Goal: Transaction & Acquisition: Book appointment/travel/reservation

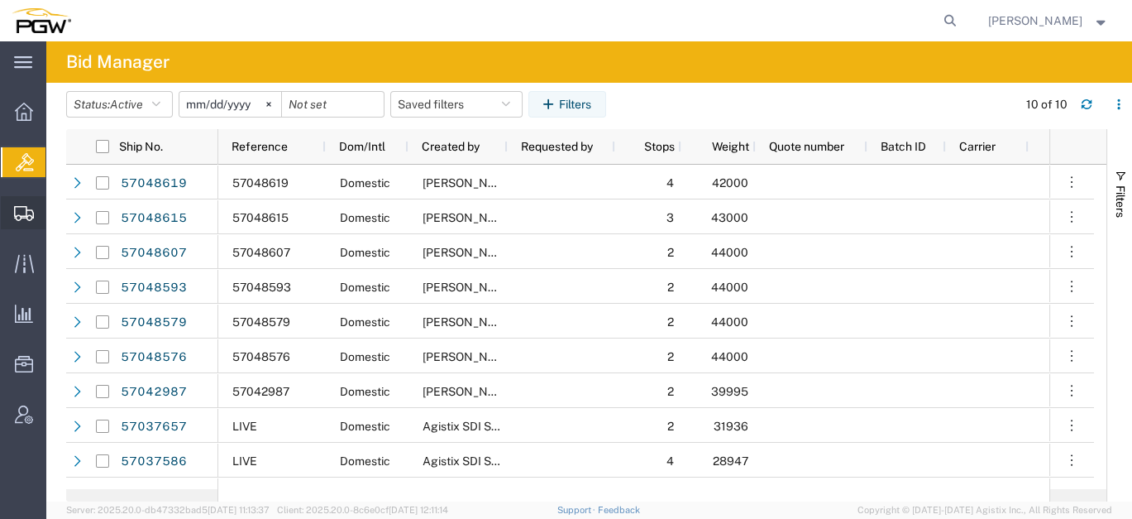
click at [0, 0] on span "Shipment Manager" at bounding box center [0, 0] width 0 height 0
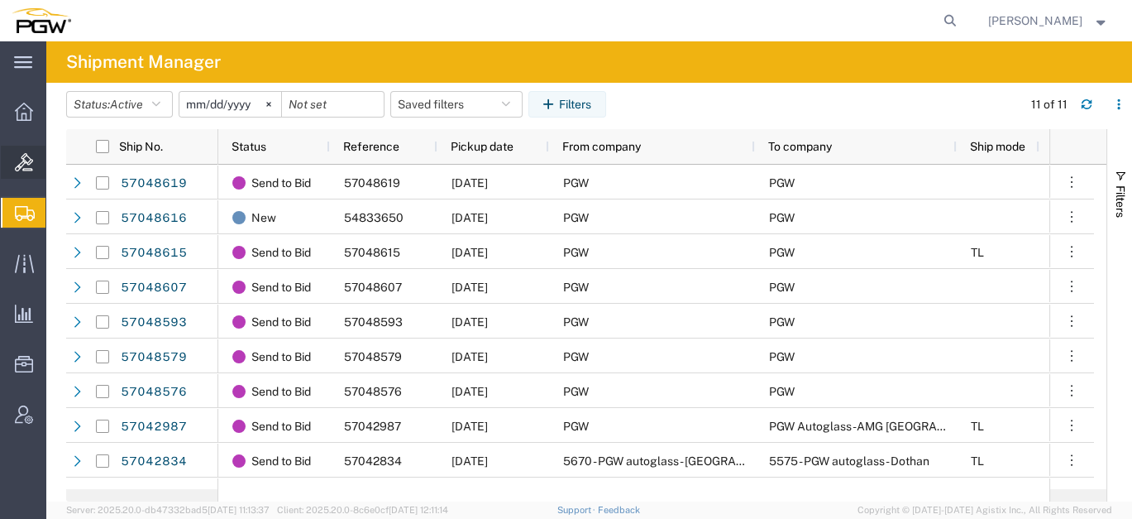
click at [57, 168] on span "Bids" at bounding box center [51, 162] width 12 height 33
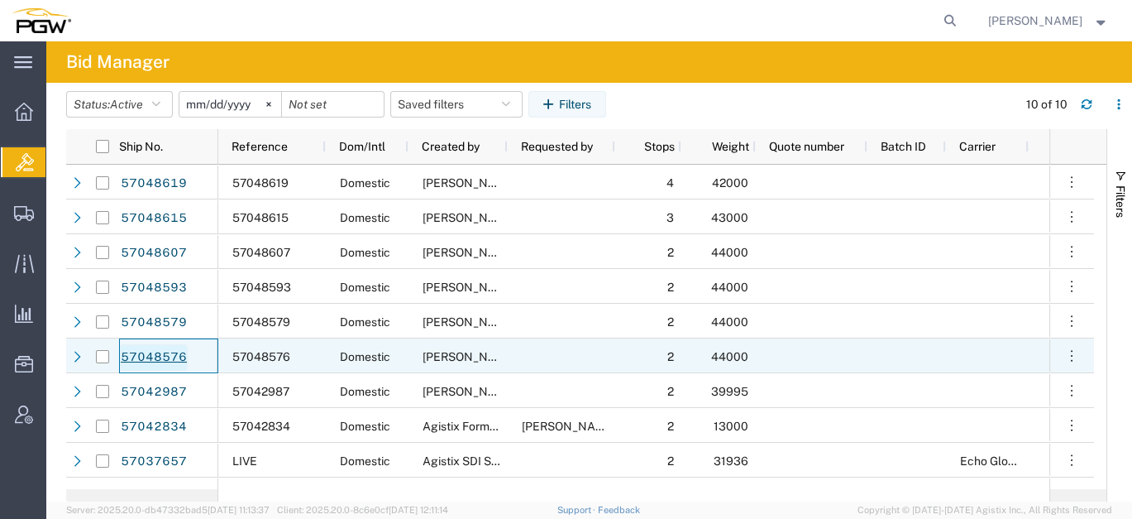
click at [165, 358] on link "57048576" at bounding box center [154, 357] width 68 height 26
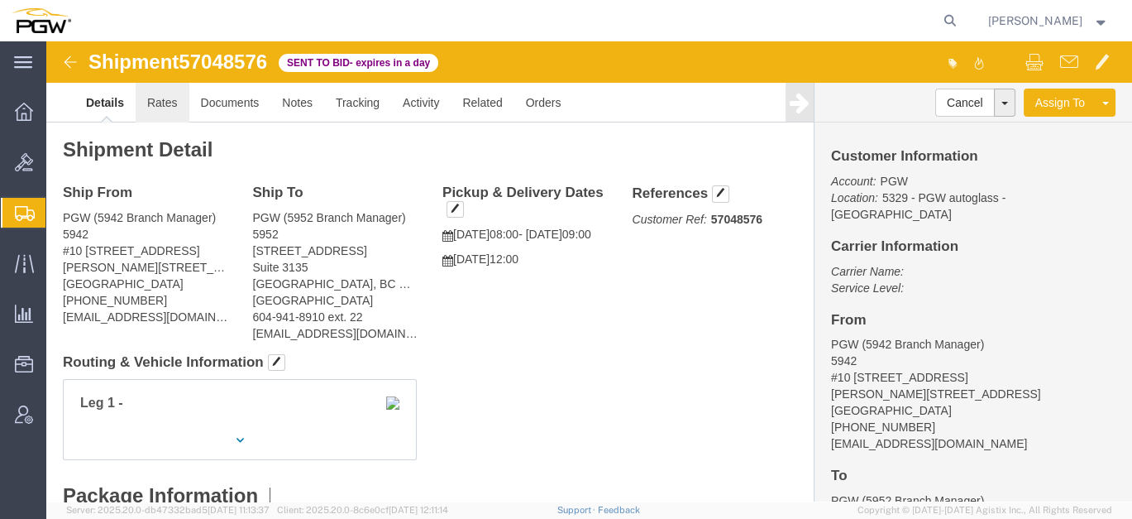
click link "Rates"
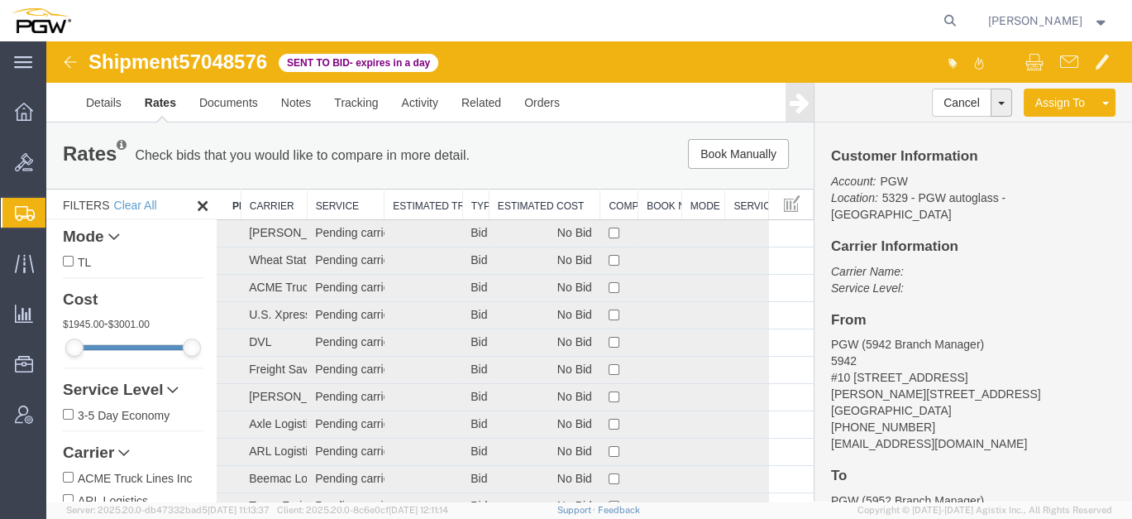
click at [547, 197] on th "Estimated Cost" at bounding box center [545, 204] width 112 height 31
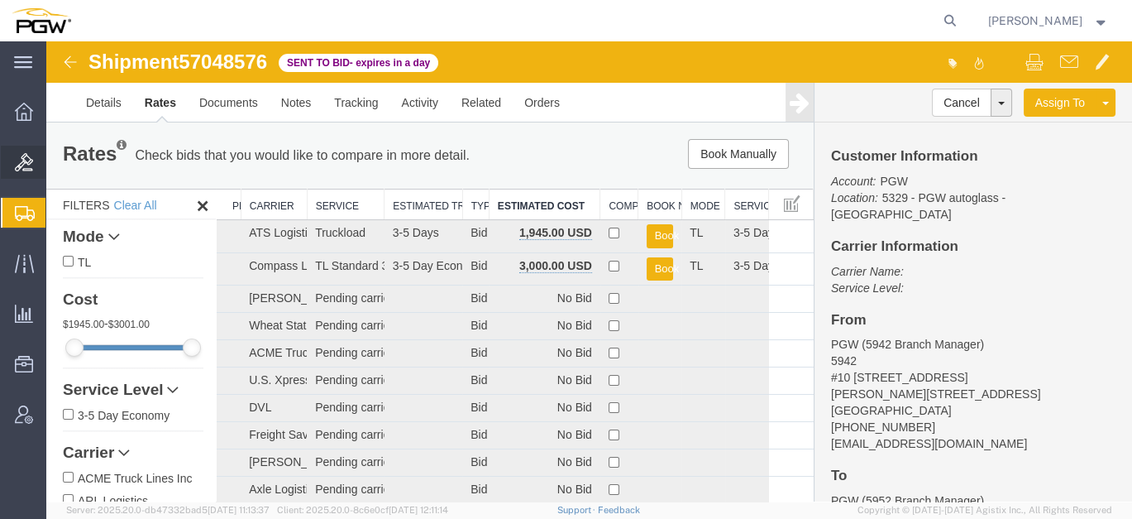
click at [57, 171] on span "Bids" at bounding box center [51, 162] width 12 height 33
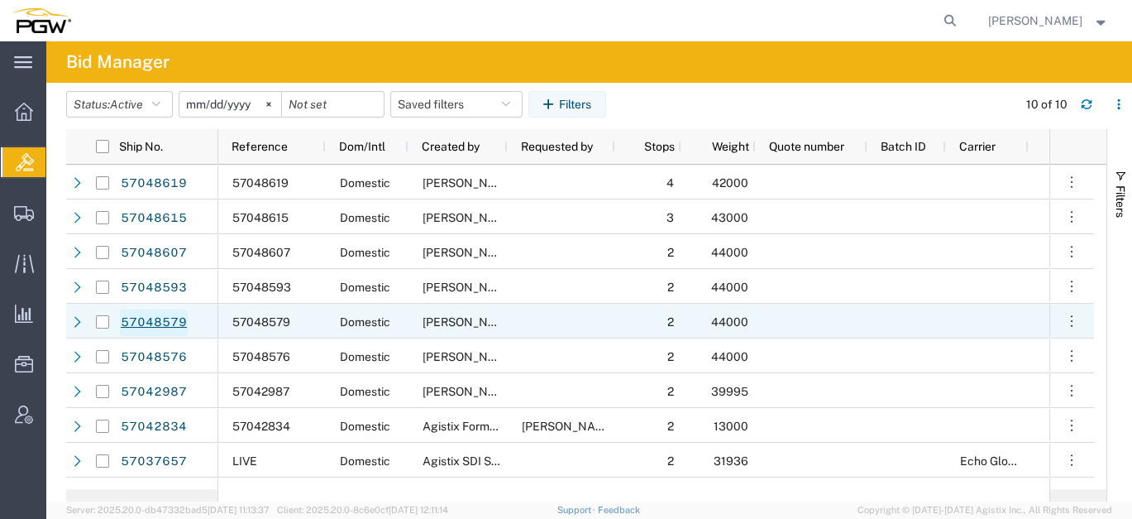
click at [170, 320] on link "57048579" at bounding box center [154, 322] width 68 height 26
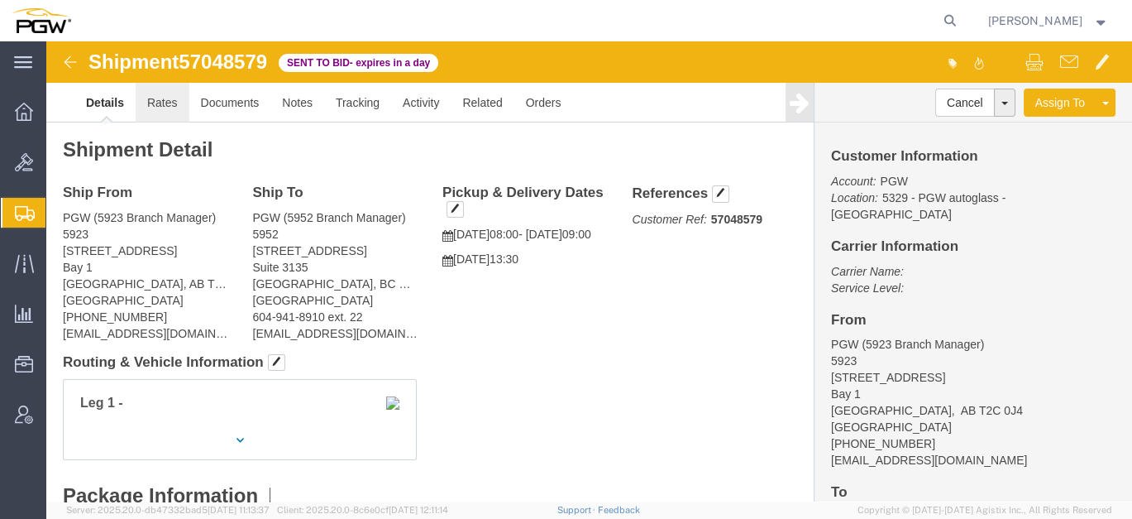
click link "Rates"
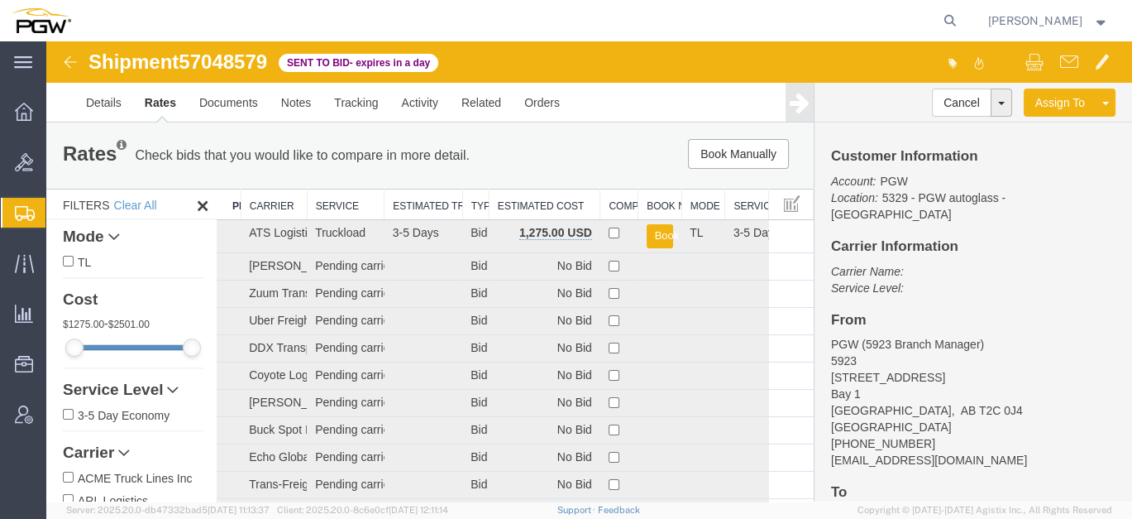
click at [531, 193] on th "Estimated Cost" at bounding box center [545, 204] width 112 height 31
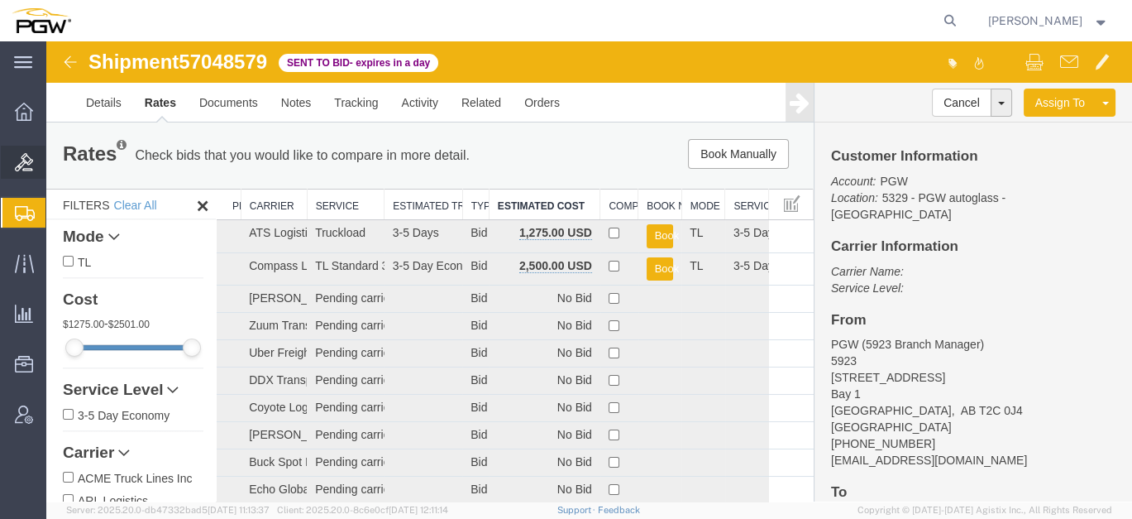
click at [57, 161] on span "Bids" at bounding box center [51, 162] width 12 height 33
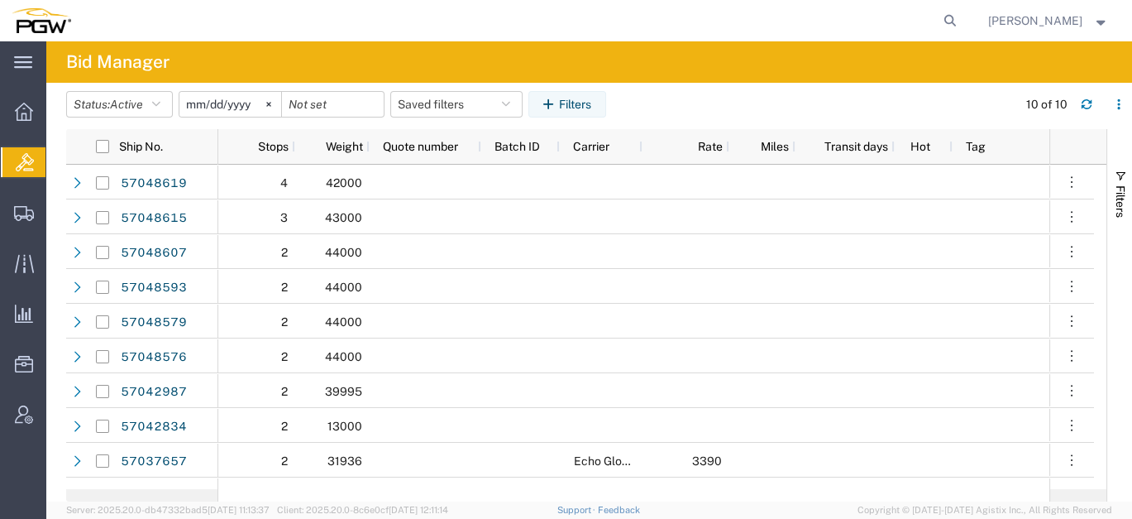
scroll to position [0, 670]
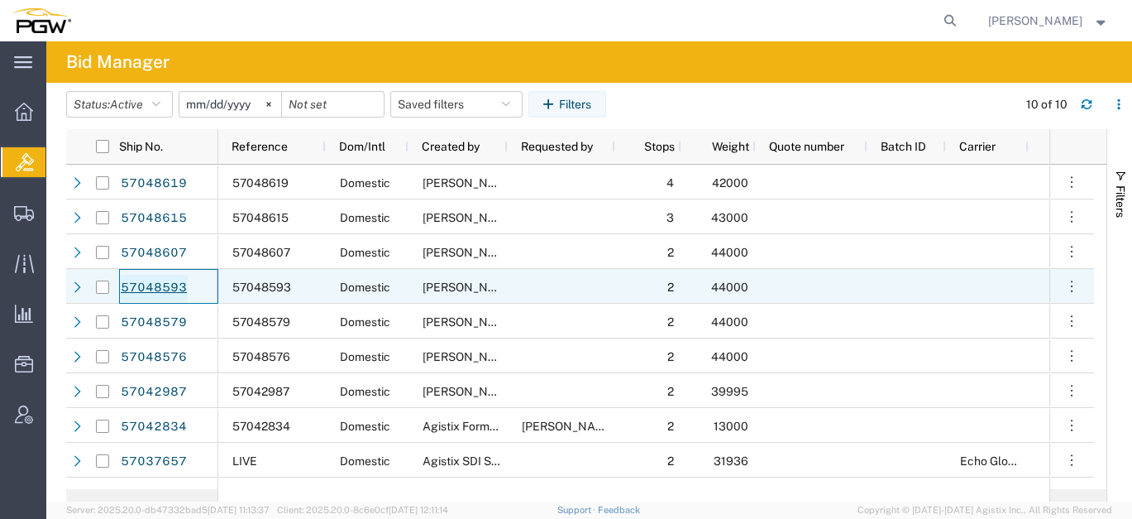
click at [155, 279] on link "57048593" at bounding box center [154, 288] width 68 height 26
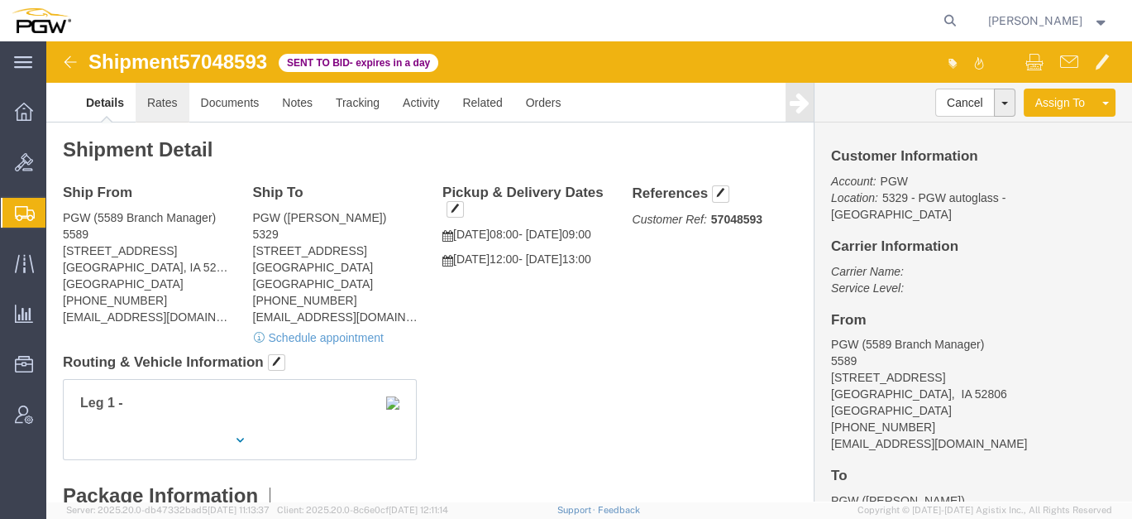
click link "Rates"
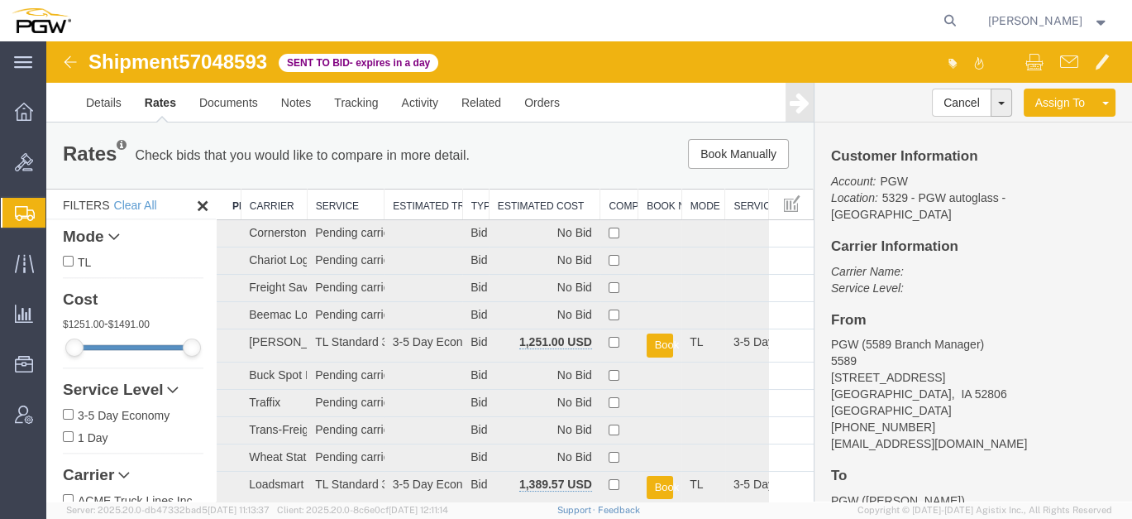
click at [527, 207] on th "Estimated Cost" at bounding box center [545, 204] width 112 height 31
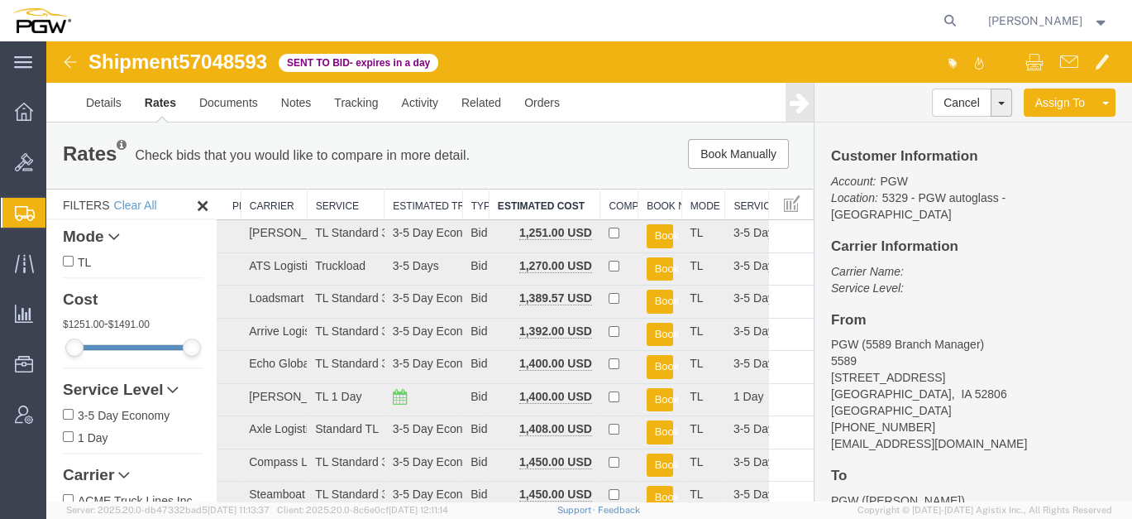
click at [246, 68] on span "57048593" at bounding box center [223, 61] width 88 height 22
copy span "57048593"
click at [57, 169] on span "Bids" at bounding box center [51, 162] width 12 height 33
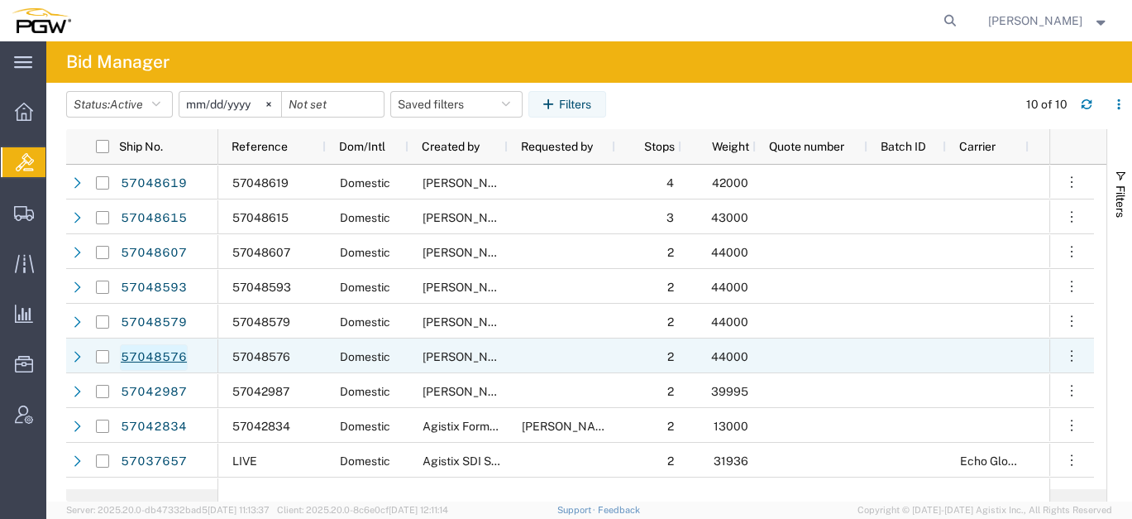
click at [165, 358] on link "57048576" at bounding box center [154, 357] width 68 height 26
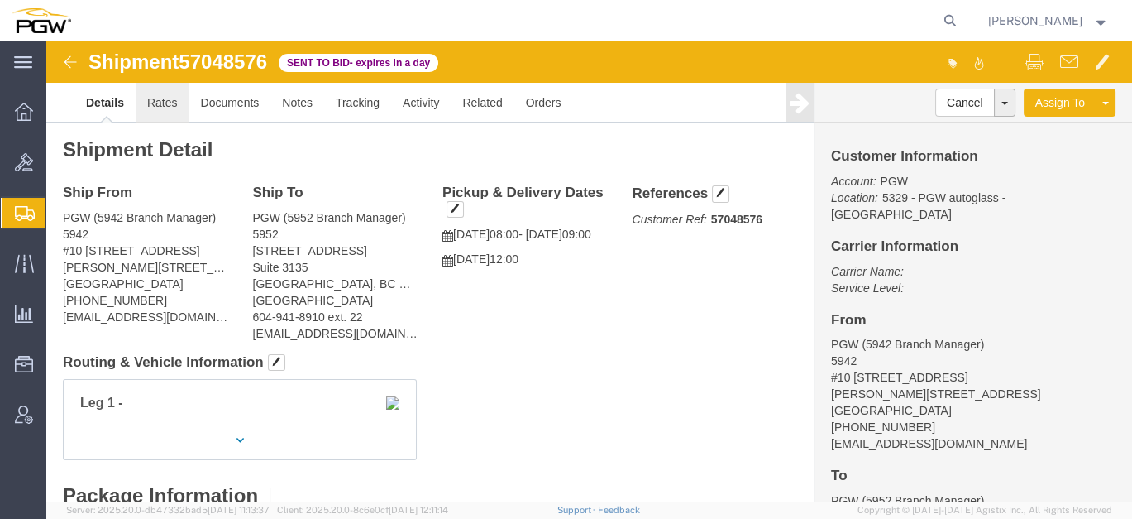
click link "Rates"
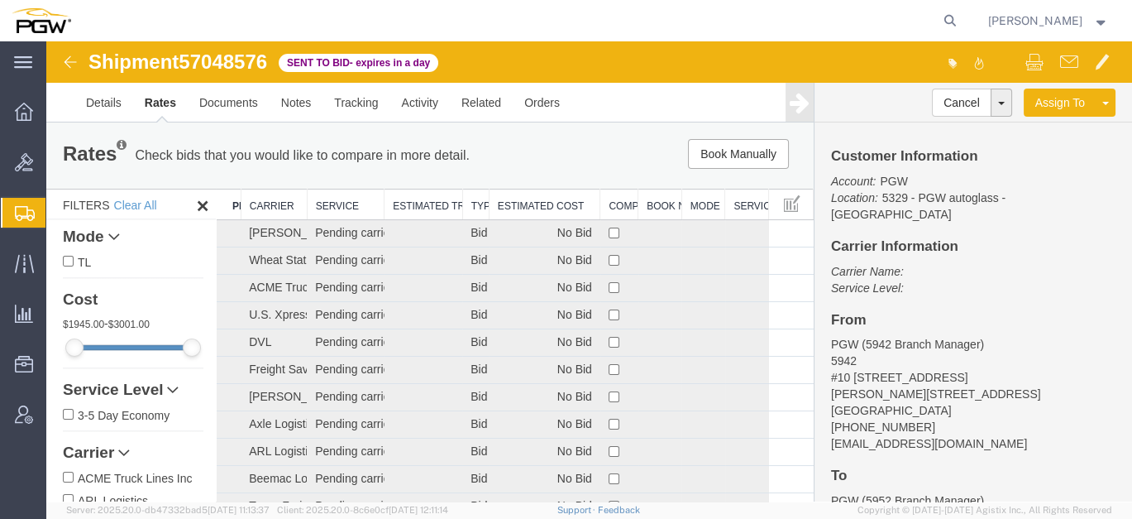
click at [526, 201] on th "Estimated Cost" at bounding box center [545, 204] width 112 height 31
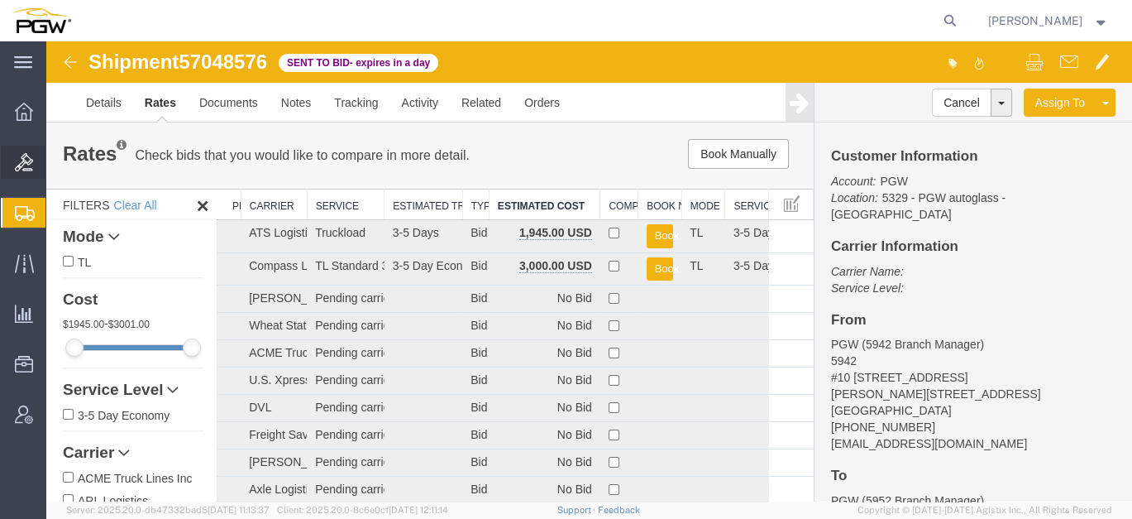
click at [57, 160] on span "Bids" at bounding box center [51, 162] width 12 height 33
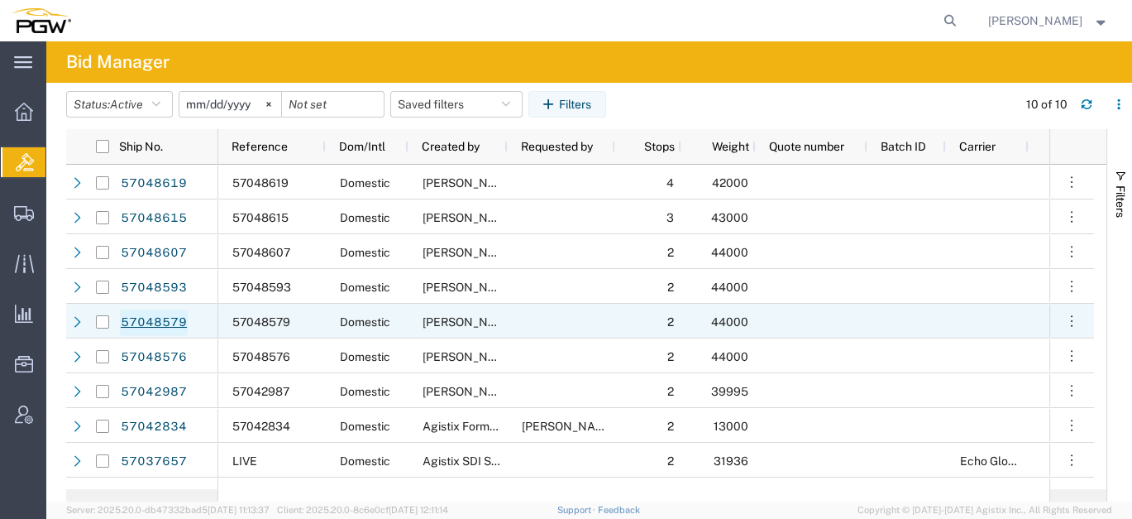
click at [171, 318] on link "57048579" at bounding box center [154, 322] width 68 height 26
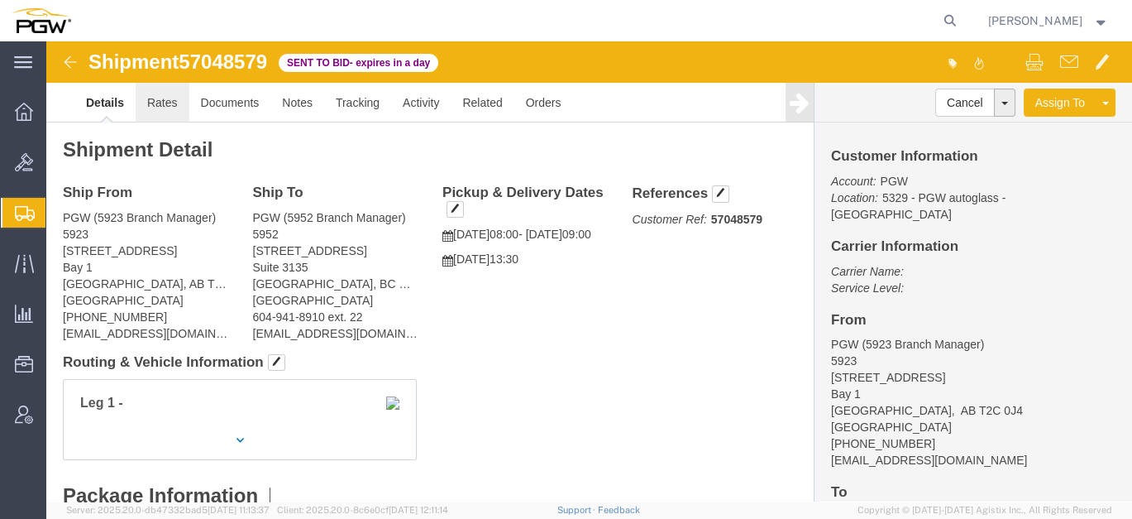
click link "Rates"
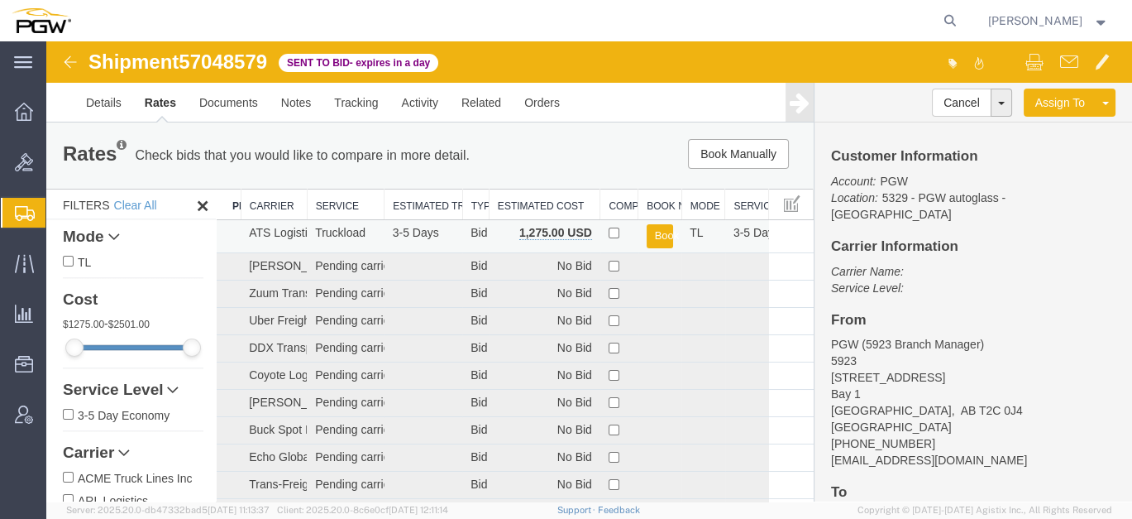
click at [544, 223] on td "1,275.00 USD" at bounding box center [545, 236] width 112 height 33
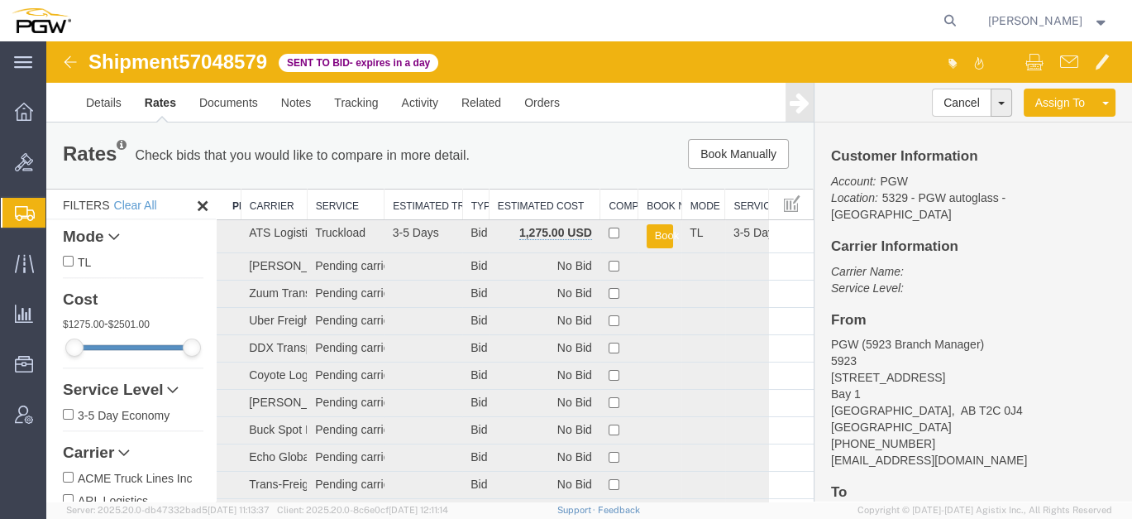
click at [555, 216] on th "Estimated Cost" at bounding box center [545, 204] width 112 height 31
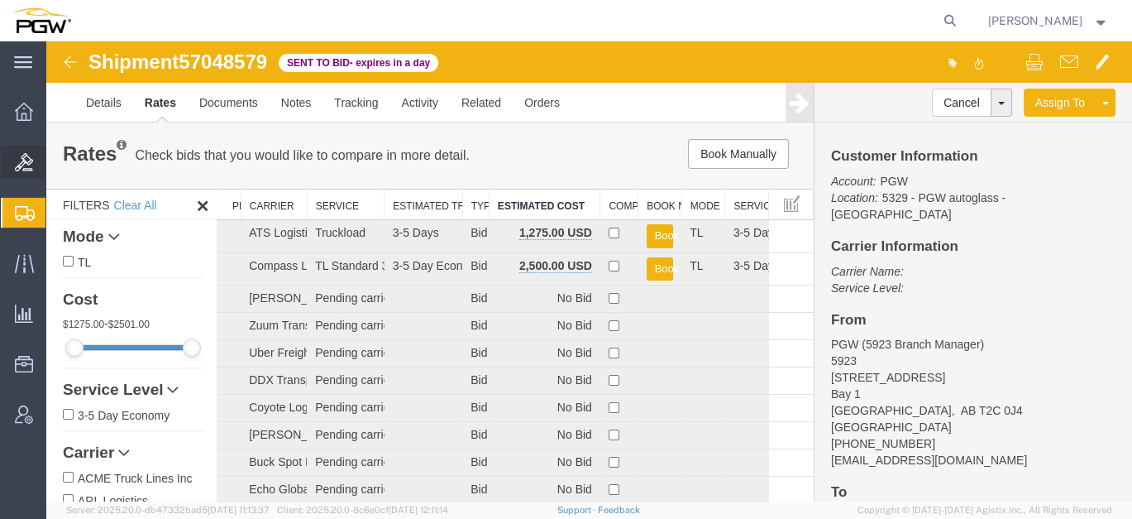
click at [57, 160] on span "Bids" at bounding box center [51, 162] width 12 height 33
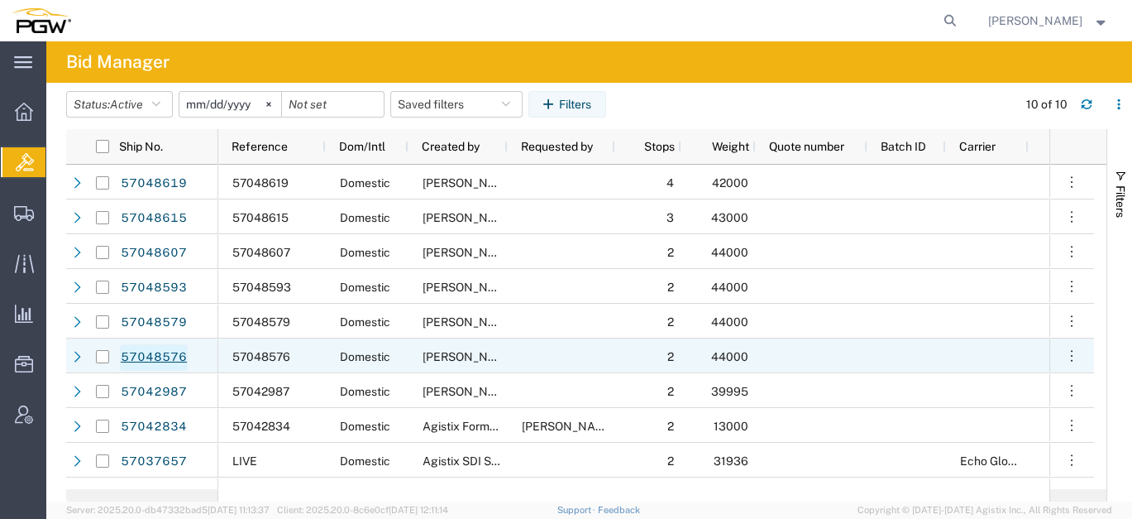
click at [165, 351] on link "57048576" at bounding box center [154, 357] width 68 height 26
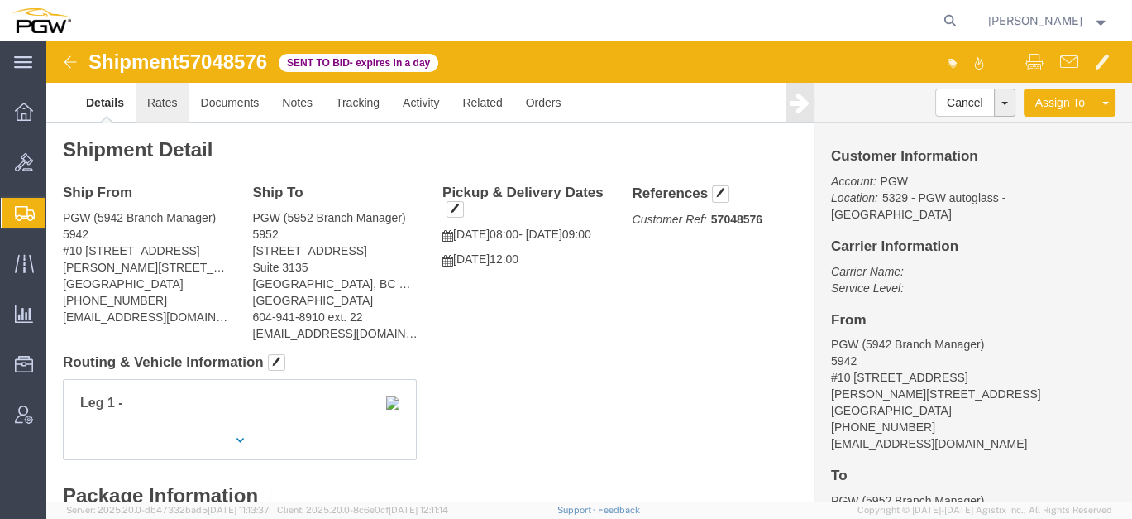
click link "Rates"
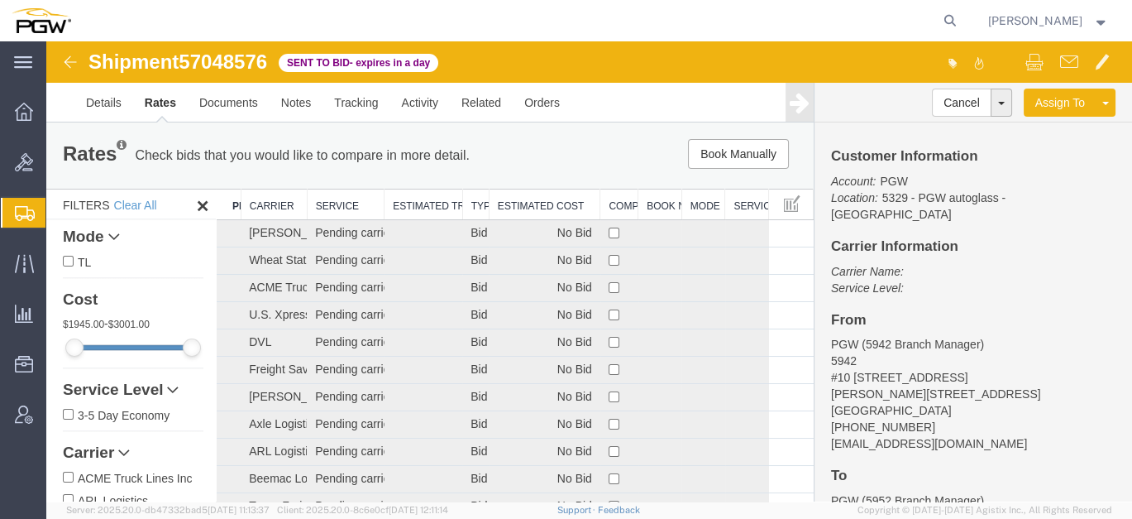
click at [555, 201] on th "Estimated Cost" at bounding box center [545, 204] width 112 height 31
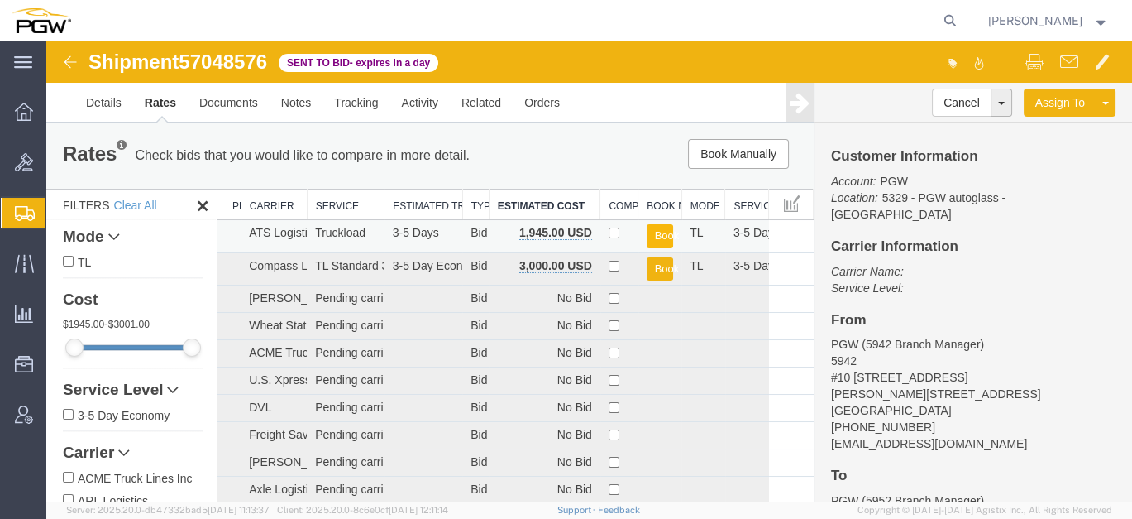
click at [650, 231] on button "Book" at bounding box center [660, 236] width 27 height 24
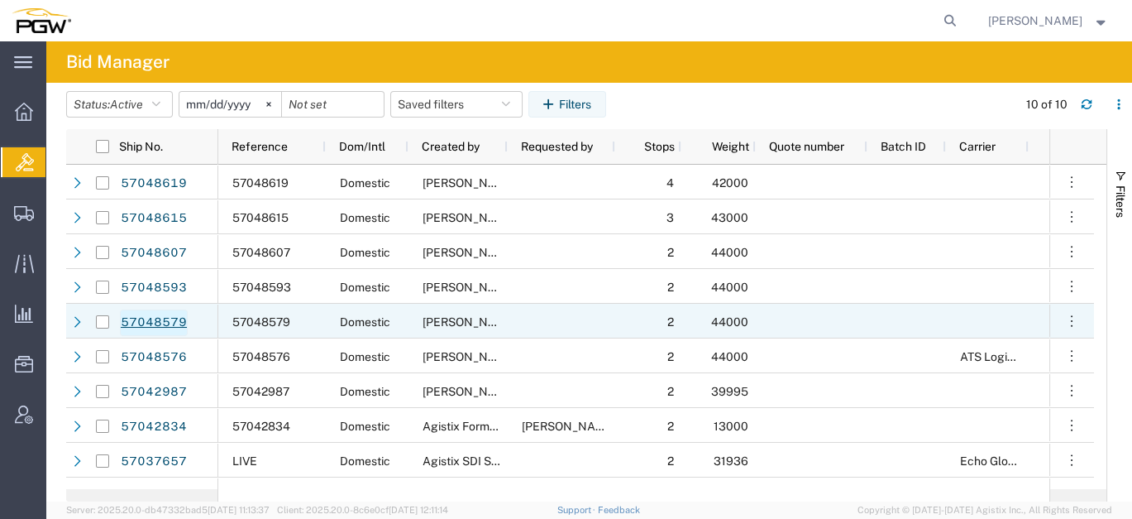
click at [172, 325] on link "57048579" at bounding box center [154, 322] width 68 height 26
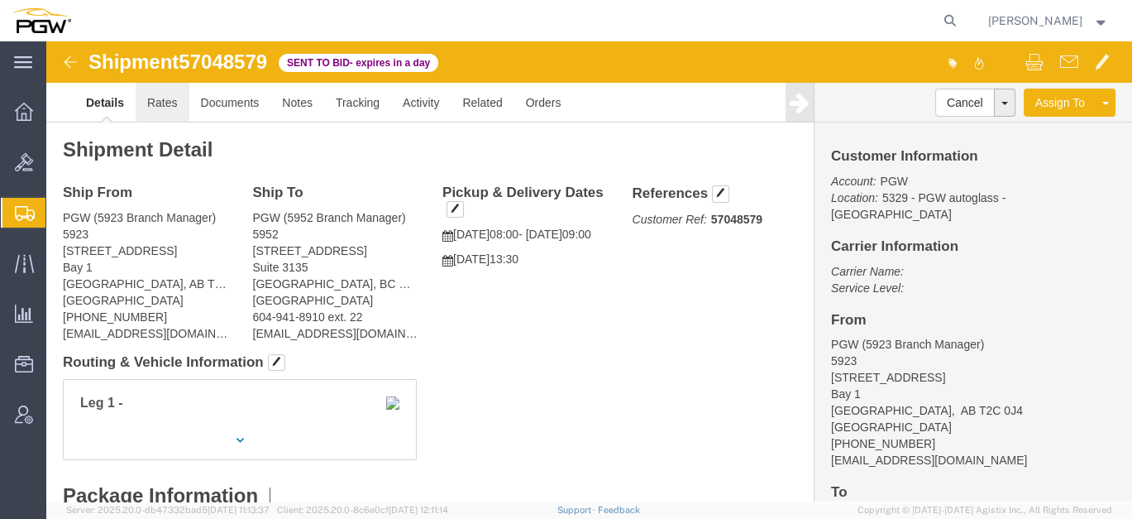
click link "Rates"
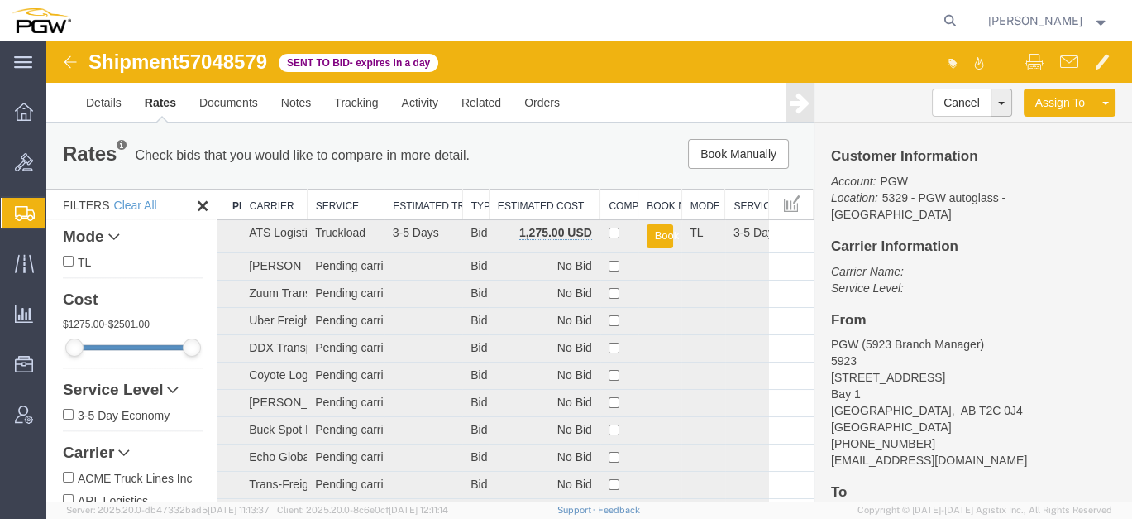
click at [500, 202] on th "Estimated Cost" at bounding box center [545, 204] width 112 height 31
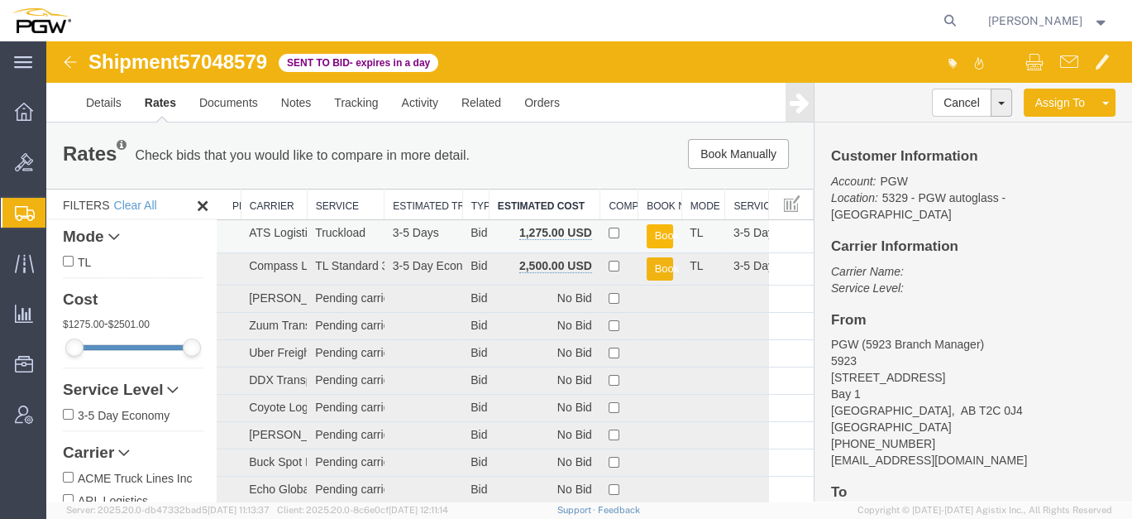
click at [649, 233] on button "Book" at bounding box center [660, 236] width 27 height 24
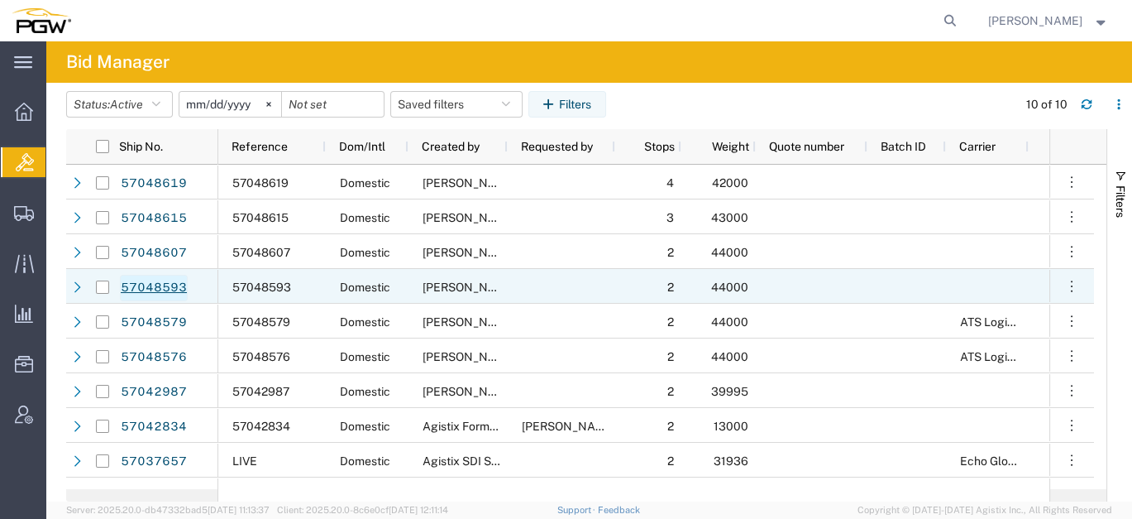
click at [161, 288] on link "57048593" at bounding box center [154, 288] width 68 height 26
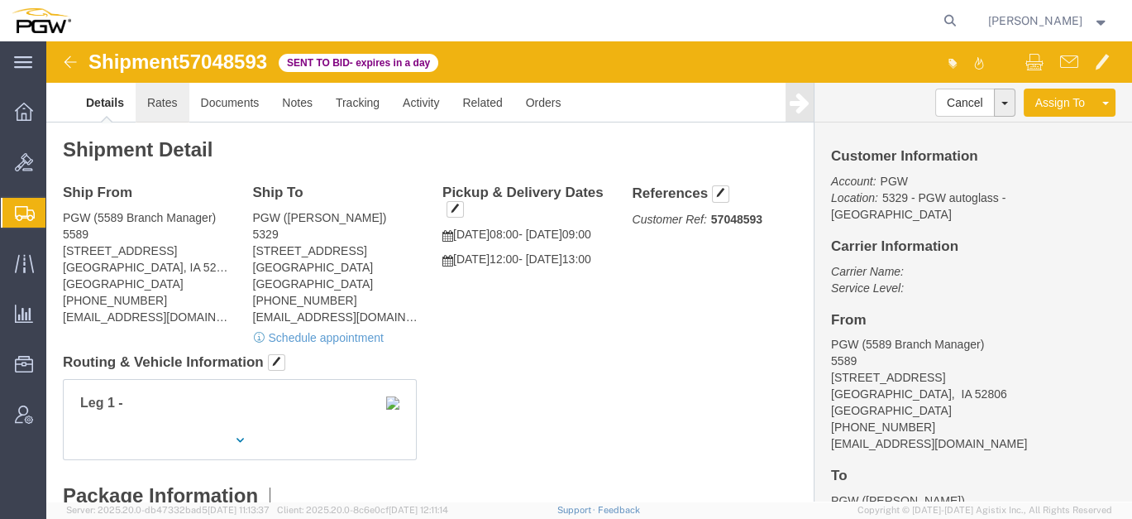
click link "Rates"
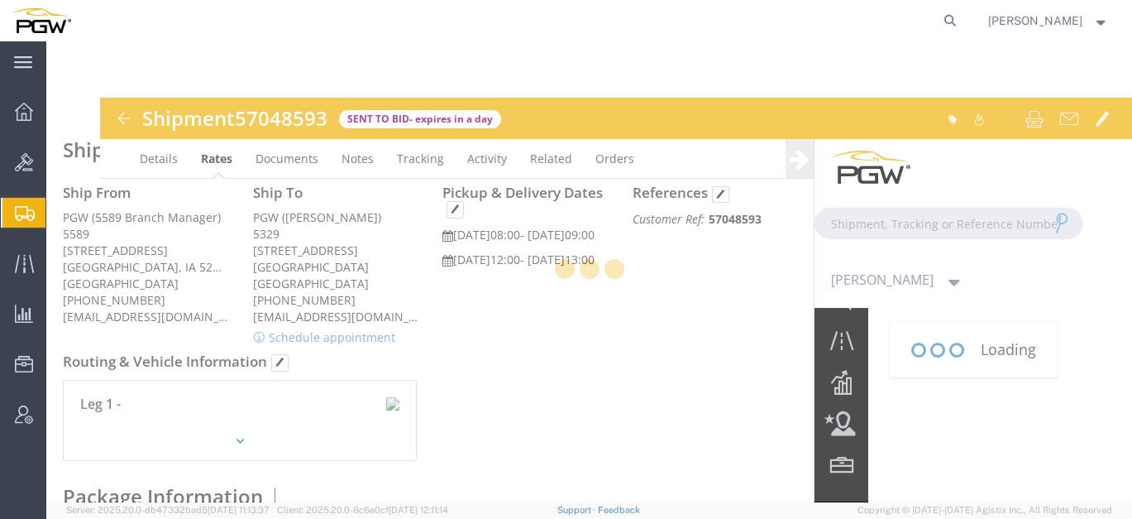
type input "[EMAIL_ADDRESS][DOMAIN_NAME]"
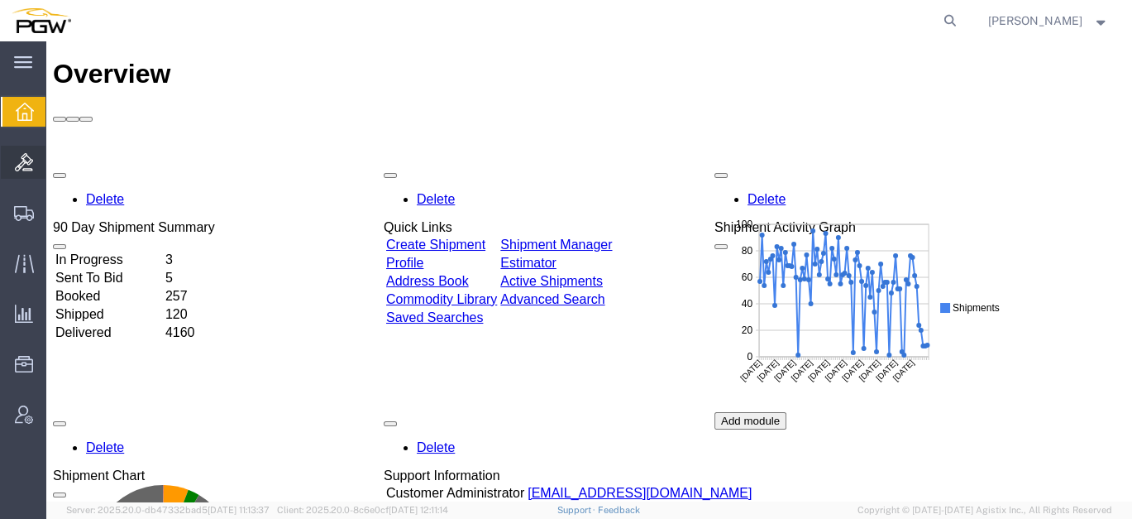
click at [55, 165] on span "Bids" at bounding box center [51, 162] width 12 height 33
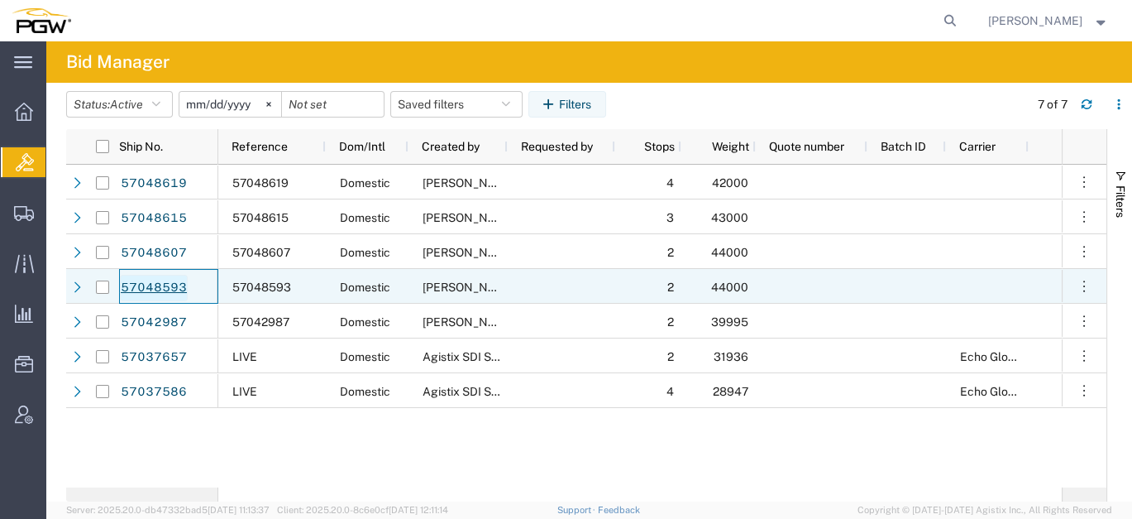
click at [148, 279] on link "57048593" at bounding box center [154, 288] width 68 height 26
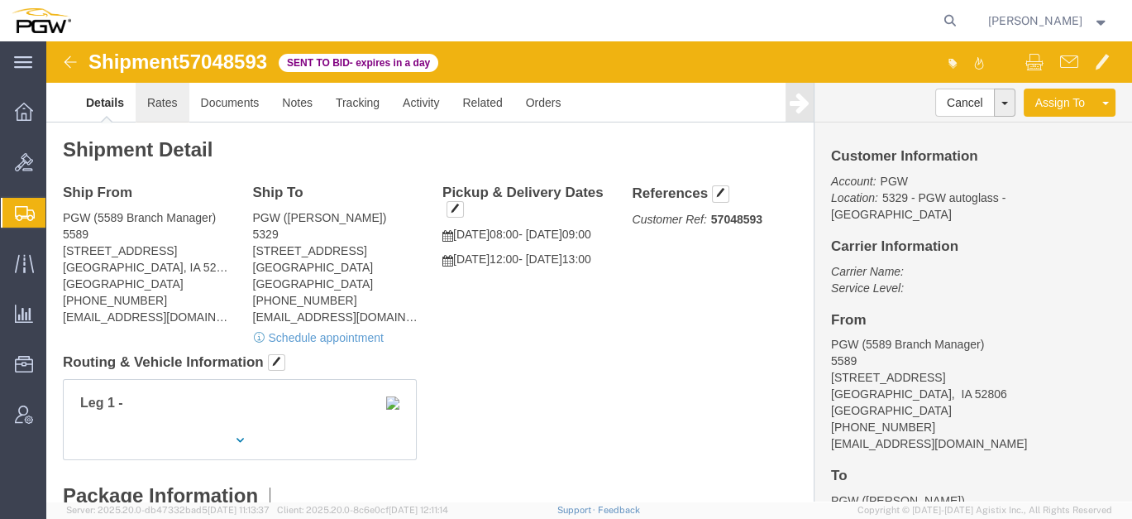
click link "Rates"
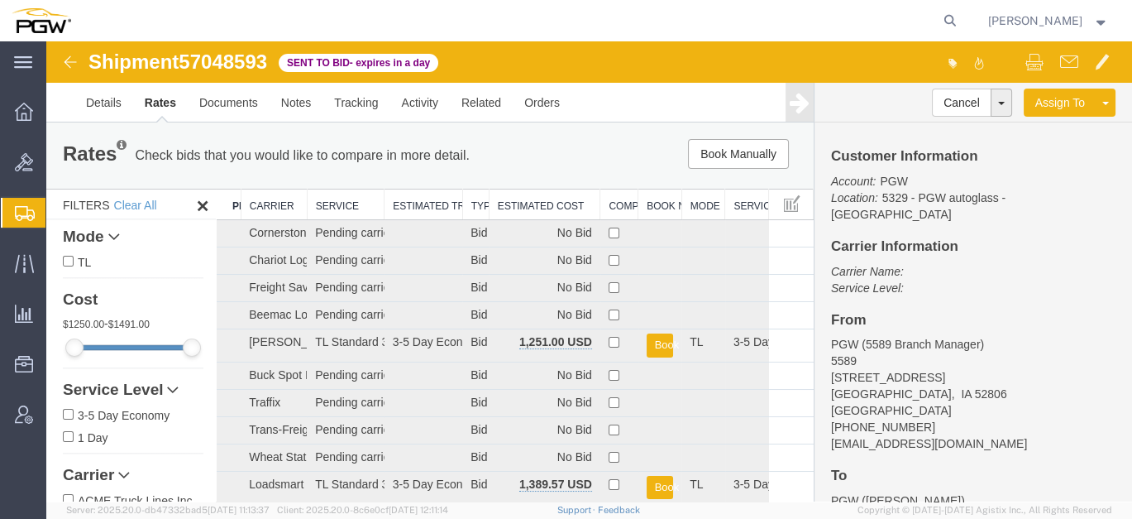
click at [520, 203] on th "Estimated Cost" at bounding box center [545, 204] width 112 height 31
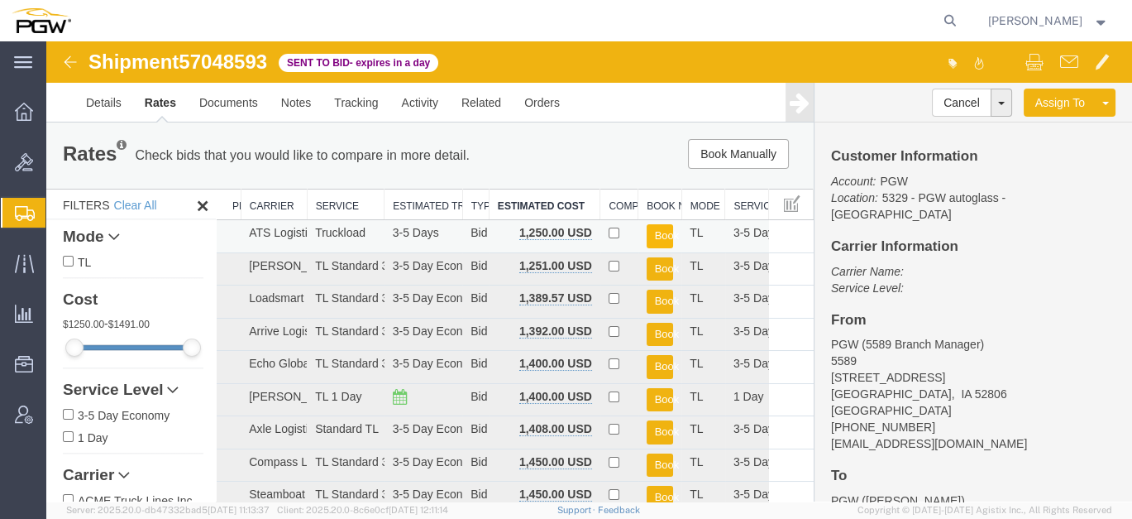
click at [649, 232] on button "Book" at bounding box center [660, 236] width 27 height 24
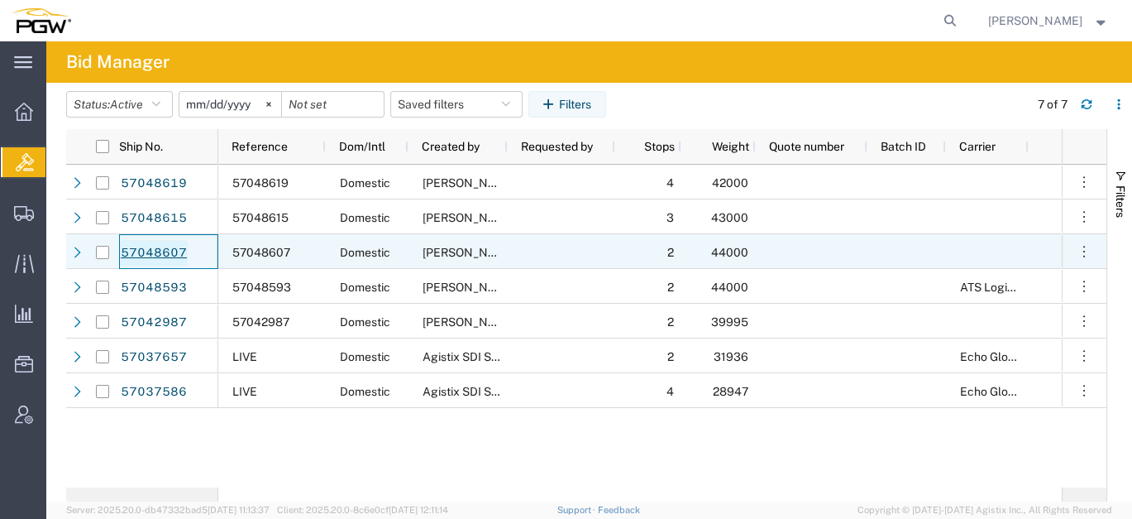
click at [173, 251] on link "57048607" at bounding box center [154, 253] width 68 height 26
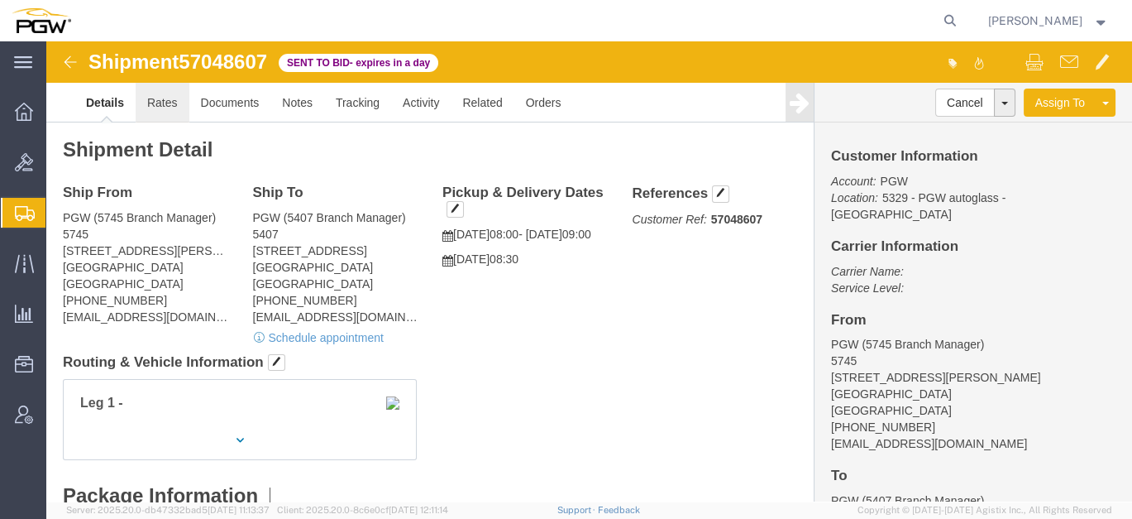
click link "Rates"
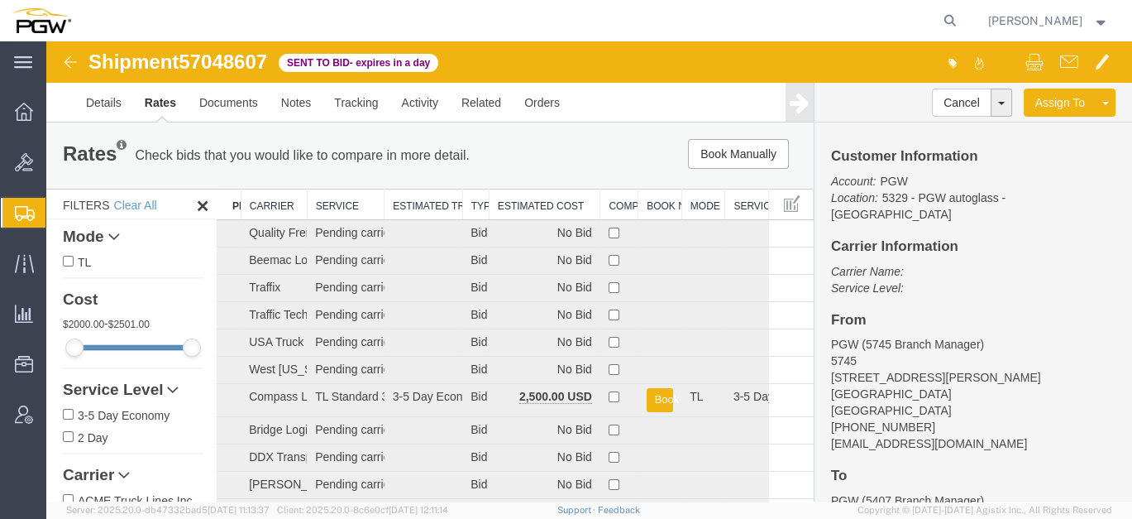
click at [539, 208] on th "Estimated Cost" at bounding box center [545, 204] width 112 height 31
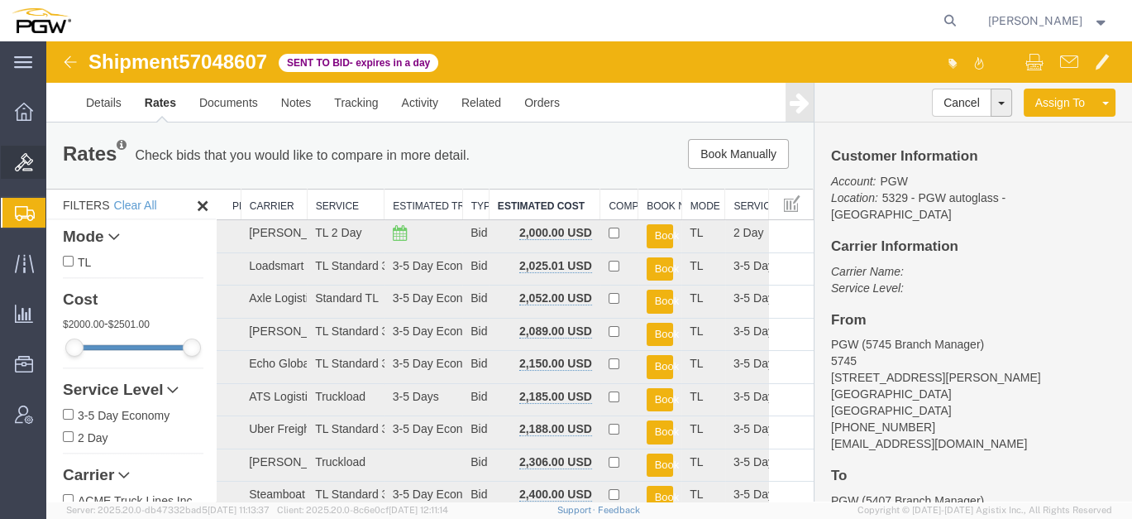
click at [54, 158] on span "Bids" at bounding box center [51, 162] width 12 height 33
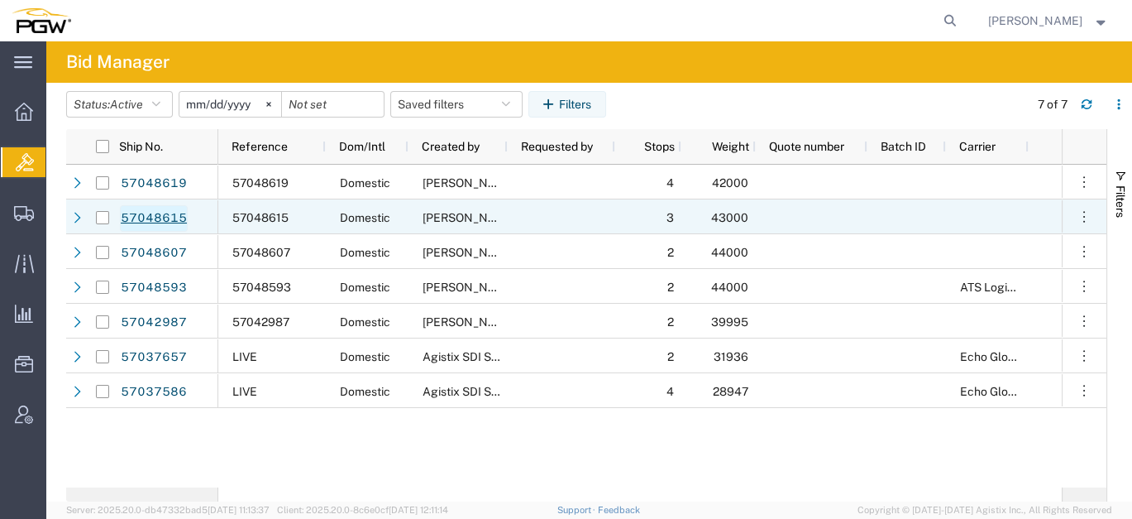
click at [173, 217] on link "57048615" at bounding box center [154, 218] width 68 height 26
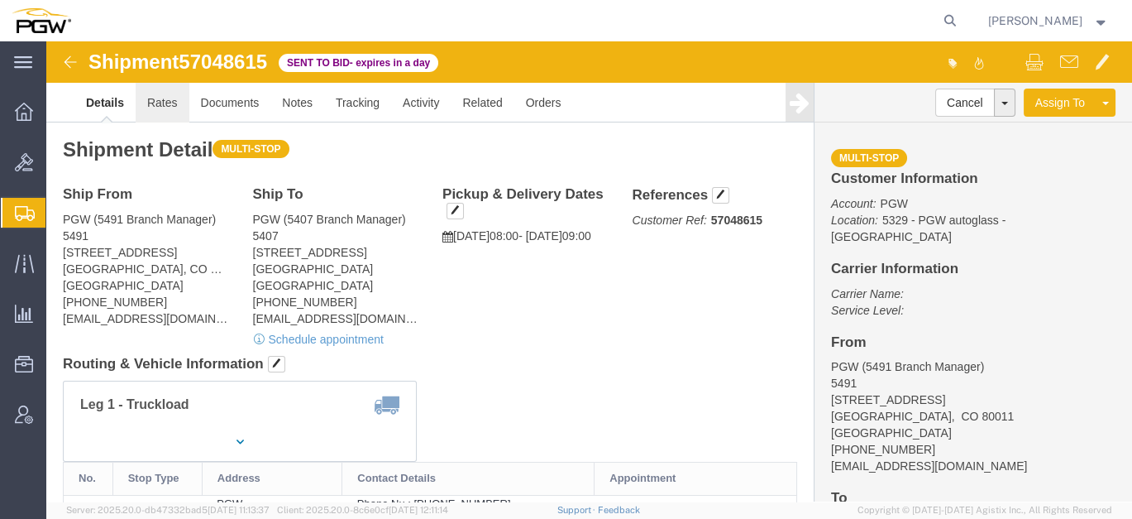
click link "Rates"
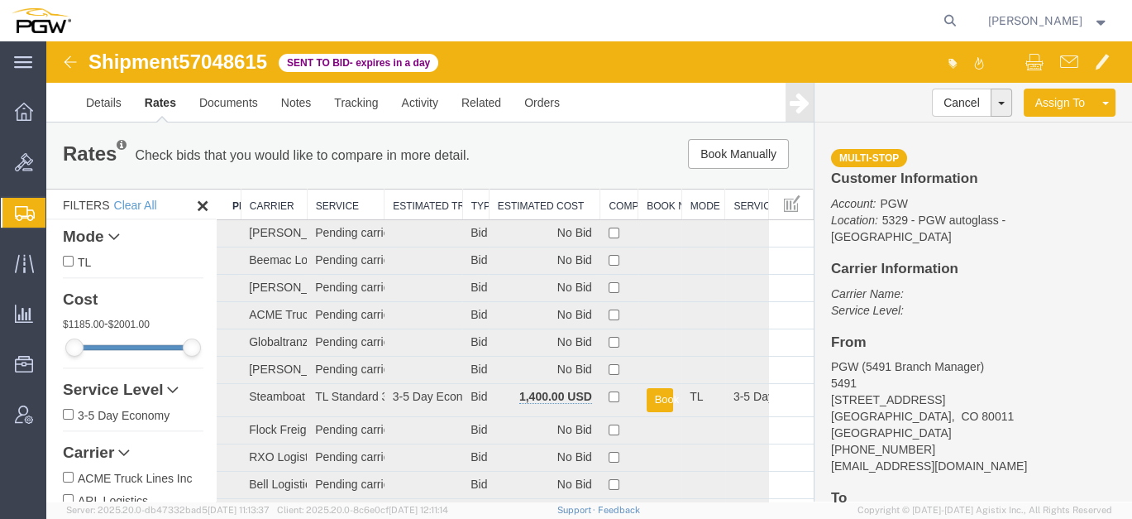
click at [515, 198] on th "Estimated Cost" at bounding box center [545, 204] width 112 height 31
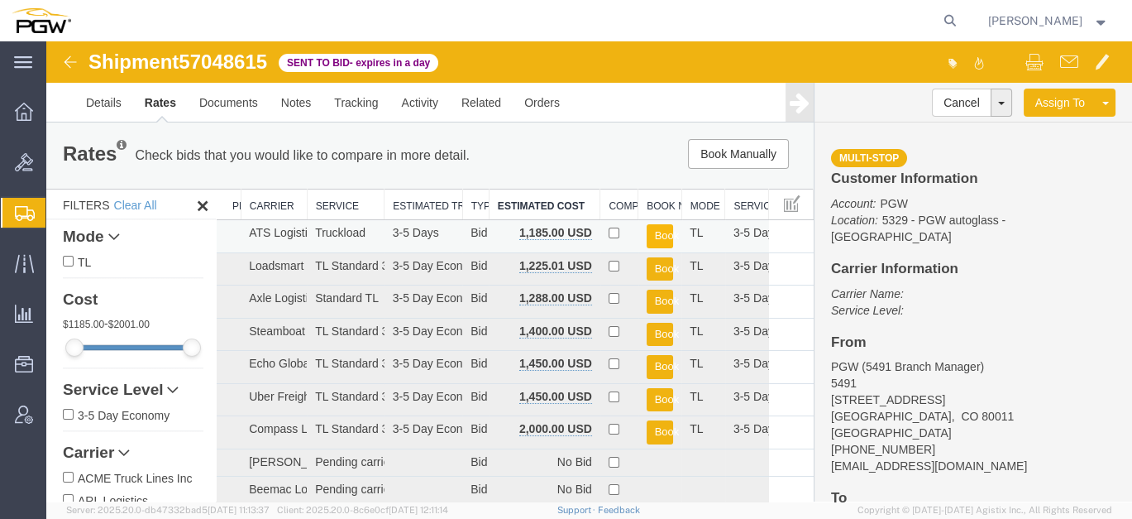
click at [654, 236] on button "Book" at bounding box center [660, 236] width 27 height 24
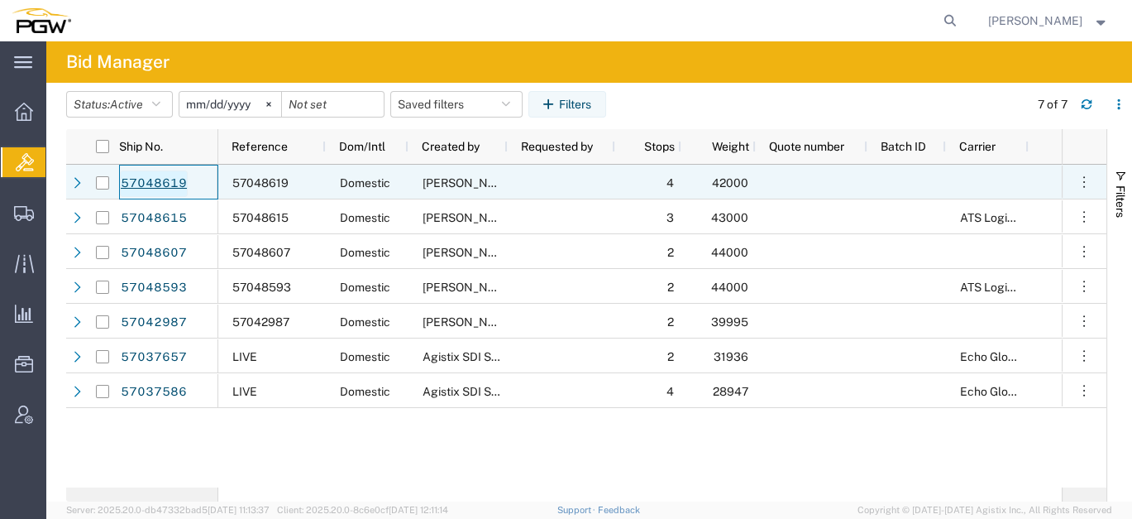
click at [158, 184] on link "57048619" at bounding box center [154, 183] width 68 height 26
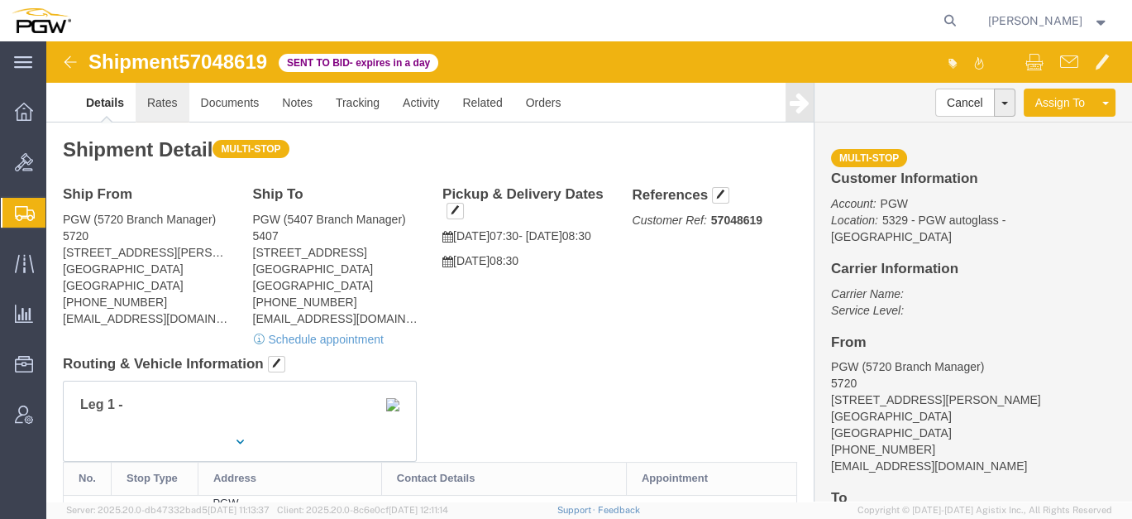
click link "Rates"
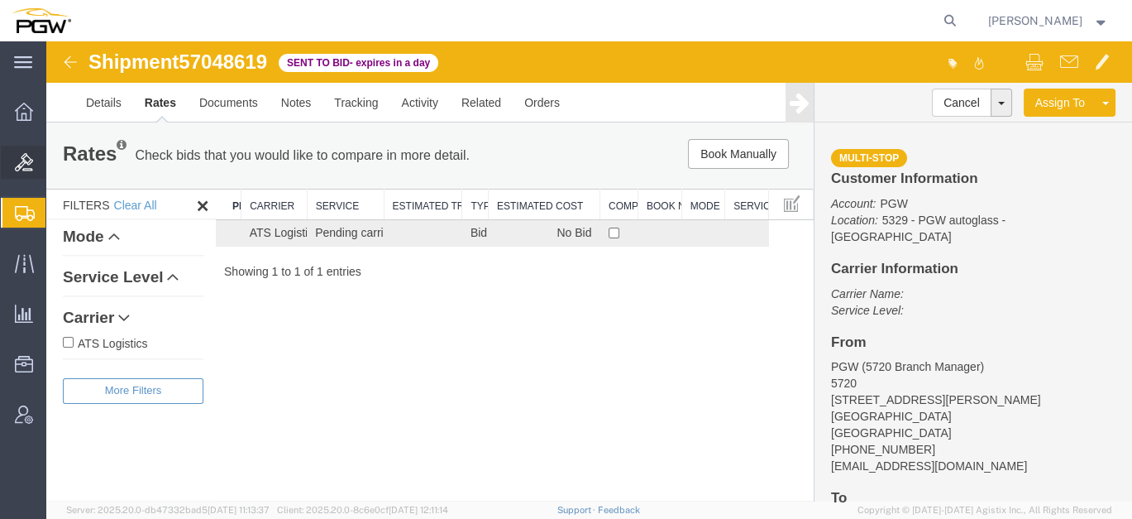
click at [57, 171] on span "Bids" at bounding box center [51, 162] width 12 height 33
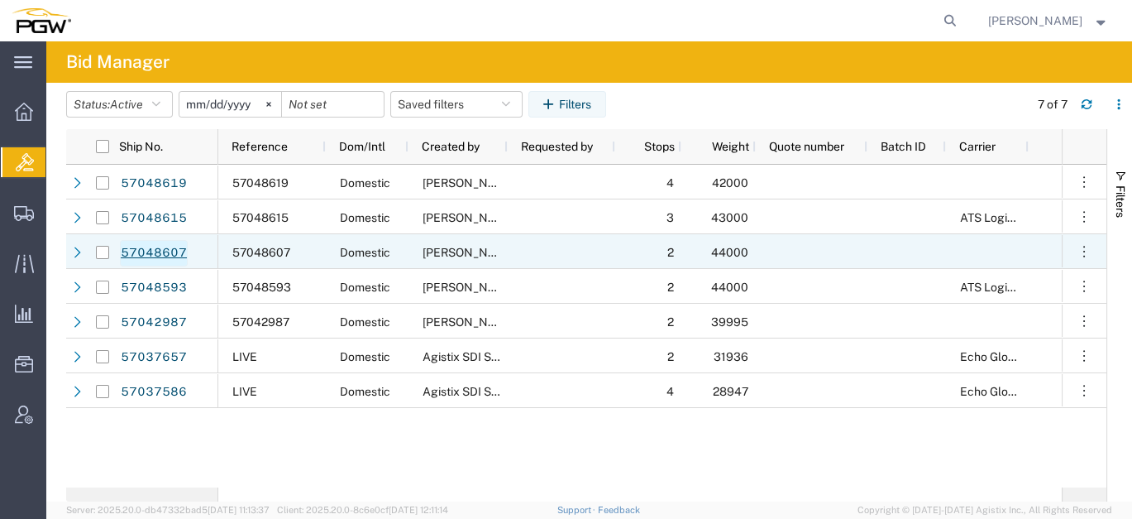
click at [158, 257] on link "57048607" at bounding box center [154, 253] width 68 height 26
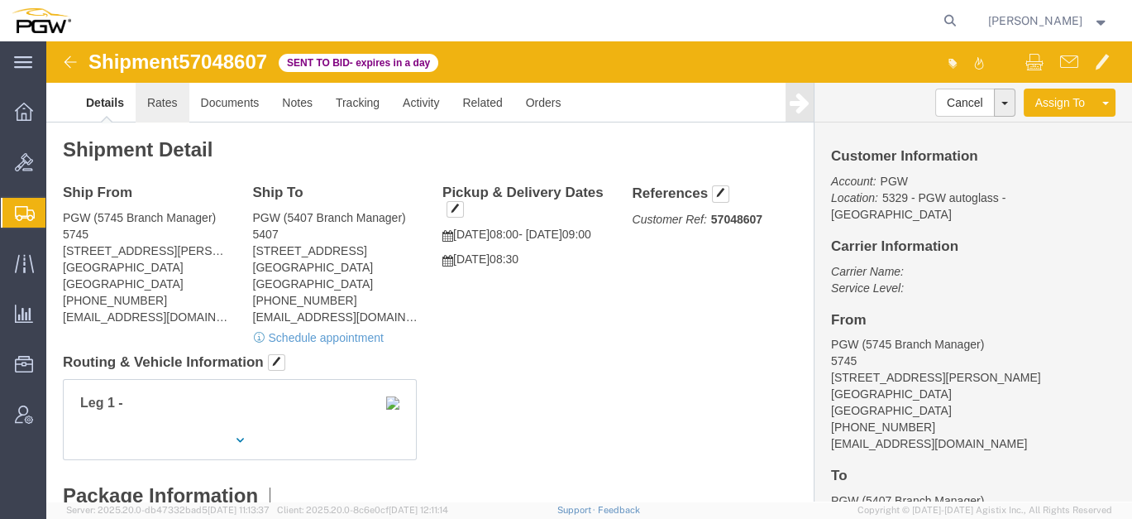
click link "Rates"
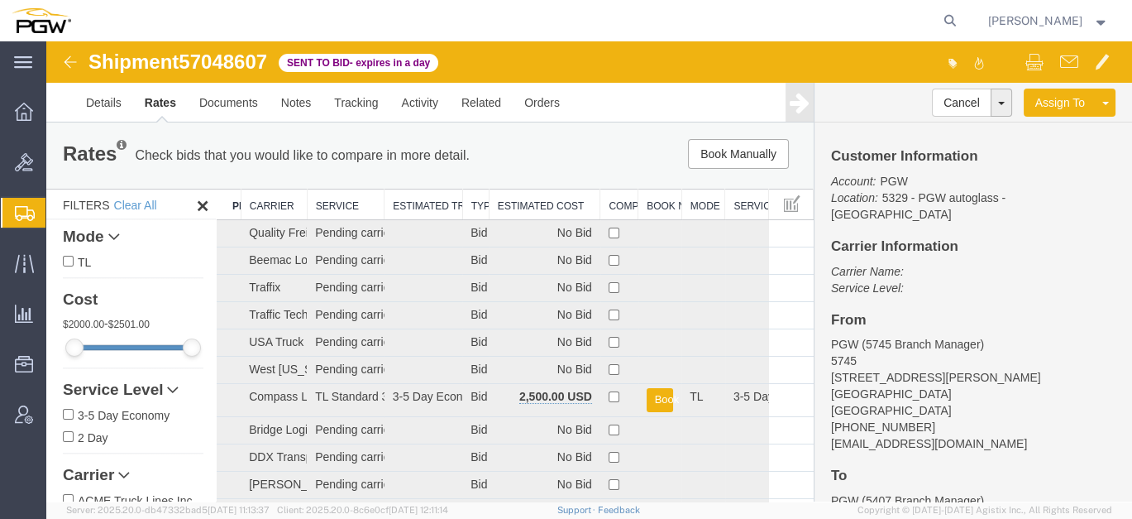
click at [541, 208] on th "Estimated Cost" at bounding box center [545, 204] width 112 height 31
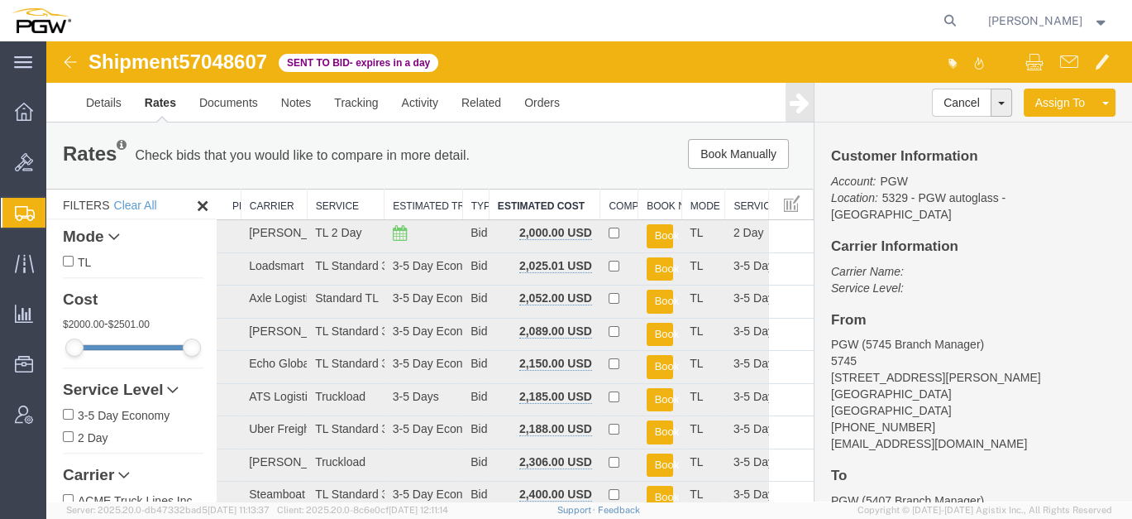
click at [254, 65] on span "57048607" at bounding box center [223, 61] width 88 height 22
copy span "57048607"
click at [57, 165] on span "Bids" at bounding box center [51, 162] width 12 height 33
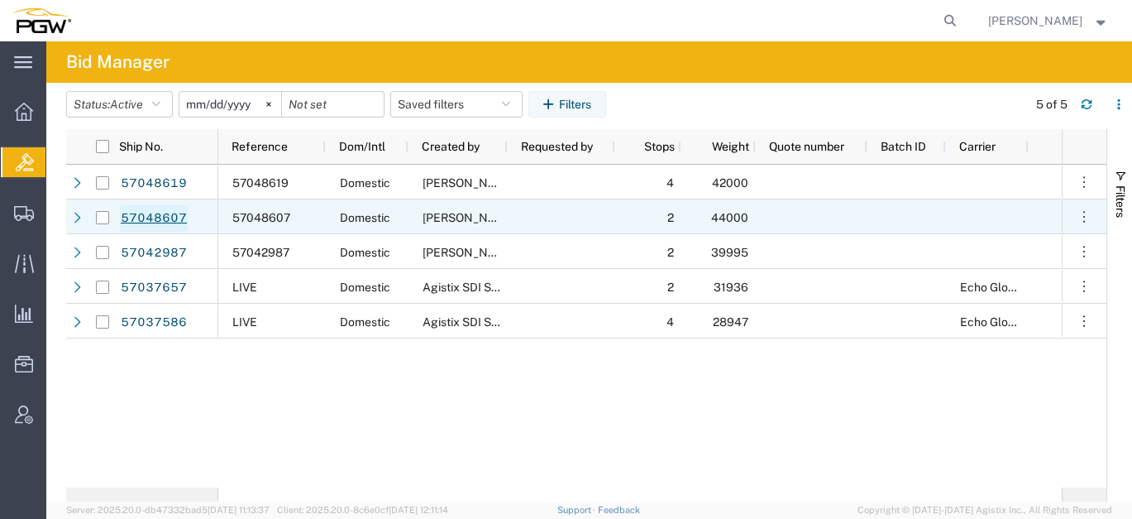
click at [154, 214] on link "57048607" at bounding box center [154, 218] width 68 height 26
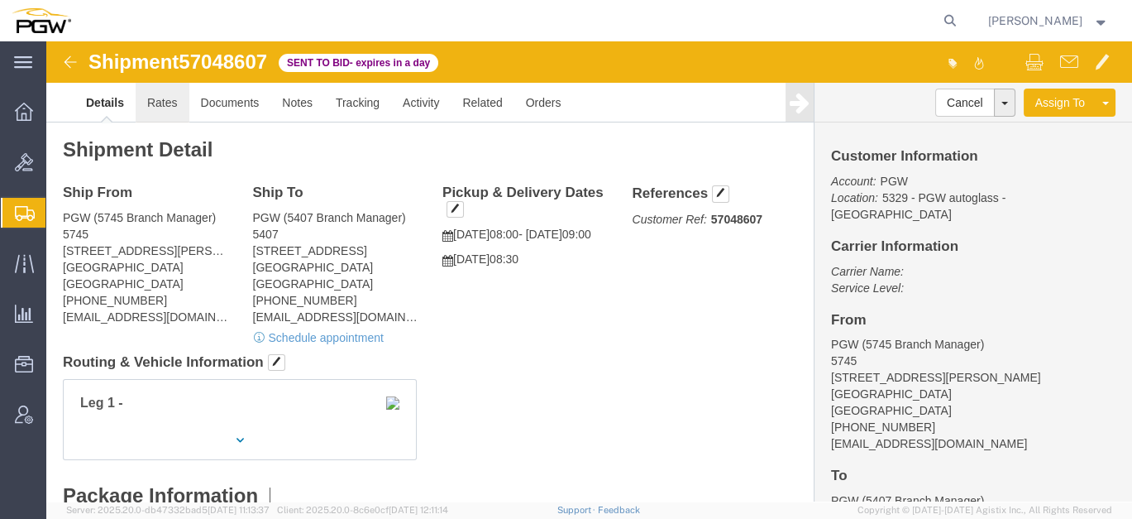
click link "Rates"
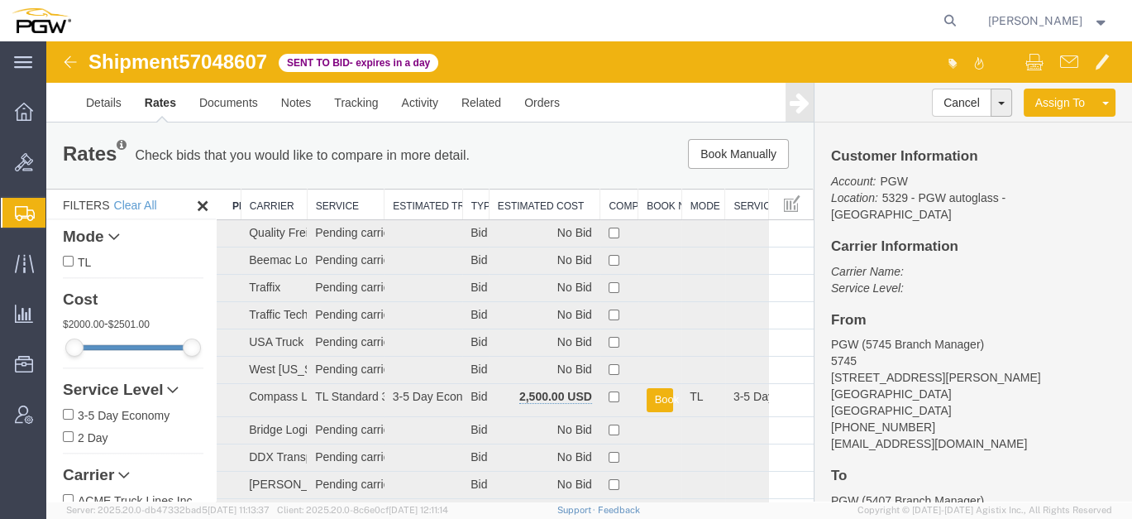
click at [561, 203] on th "Estimated Cost" at bounding box center [545, 204] width 112 height 31
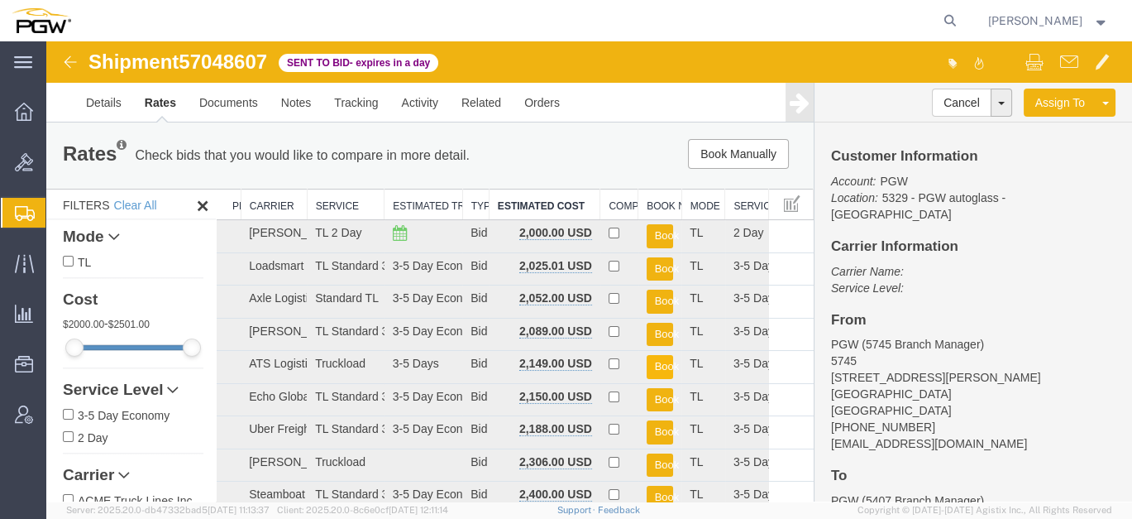
click at [657, 361] on button "Book" at bounding box center [660, 367] width 27 height 24
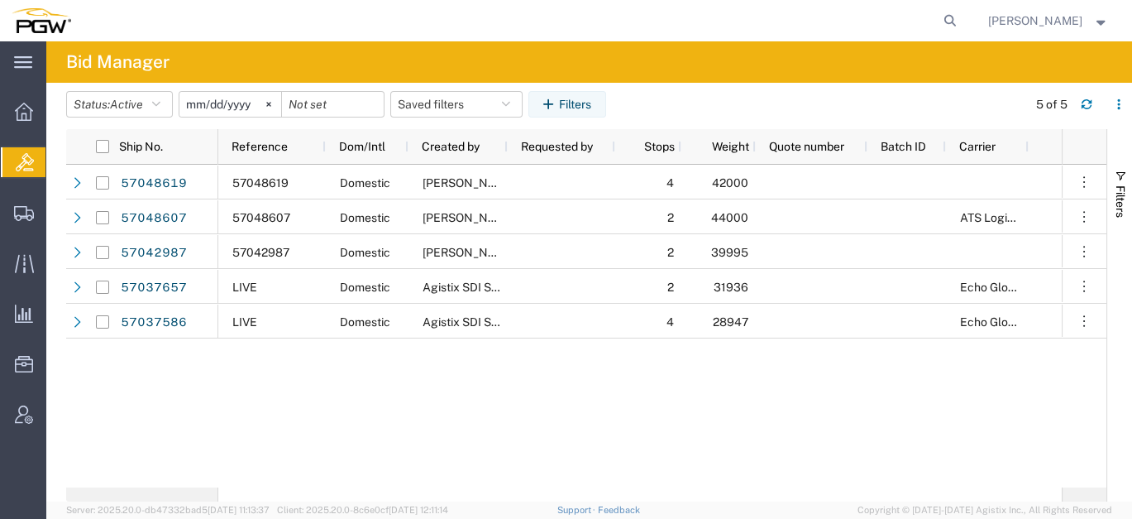
click at [475, 409] on div "57048619 Domestic Jesse Dawson 4 42000 57048607 Domestic Jesse Dawson 2 44000 A…" at bounding box center [640, 326] width 844 height 323
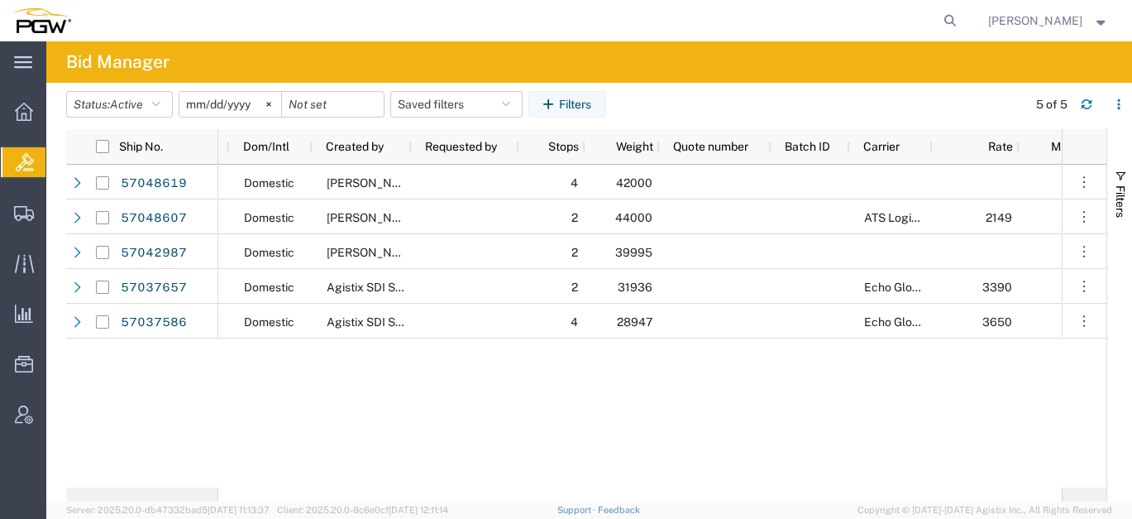
scroll to position [0, 93]
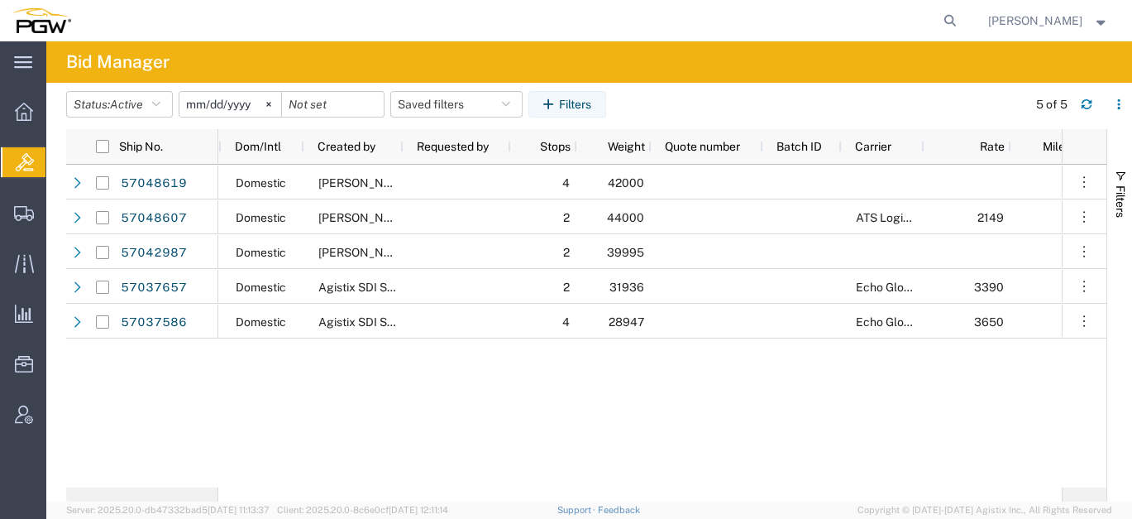
drag, startPoint x: 380, startPoint y: 486, endPoint x: 416, endPoint y: 468, distance: 40.7
click at [466, 487] on div at bounding box center [640, 494] width 844 height 14
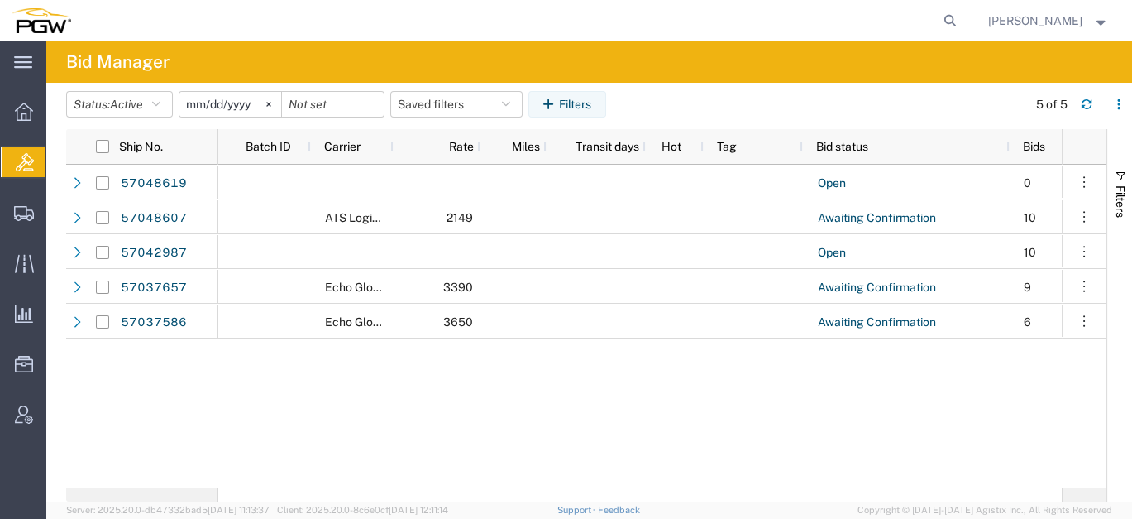
scroll to position [0, 849]
